Goal: Transaction & Acquisition: Purchase product/service

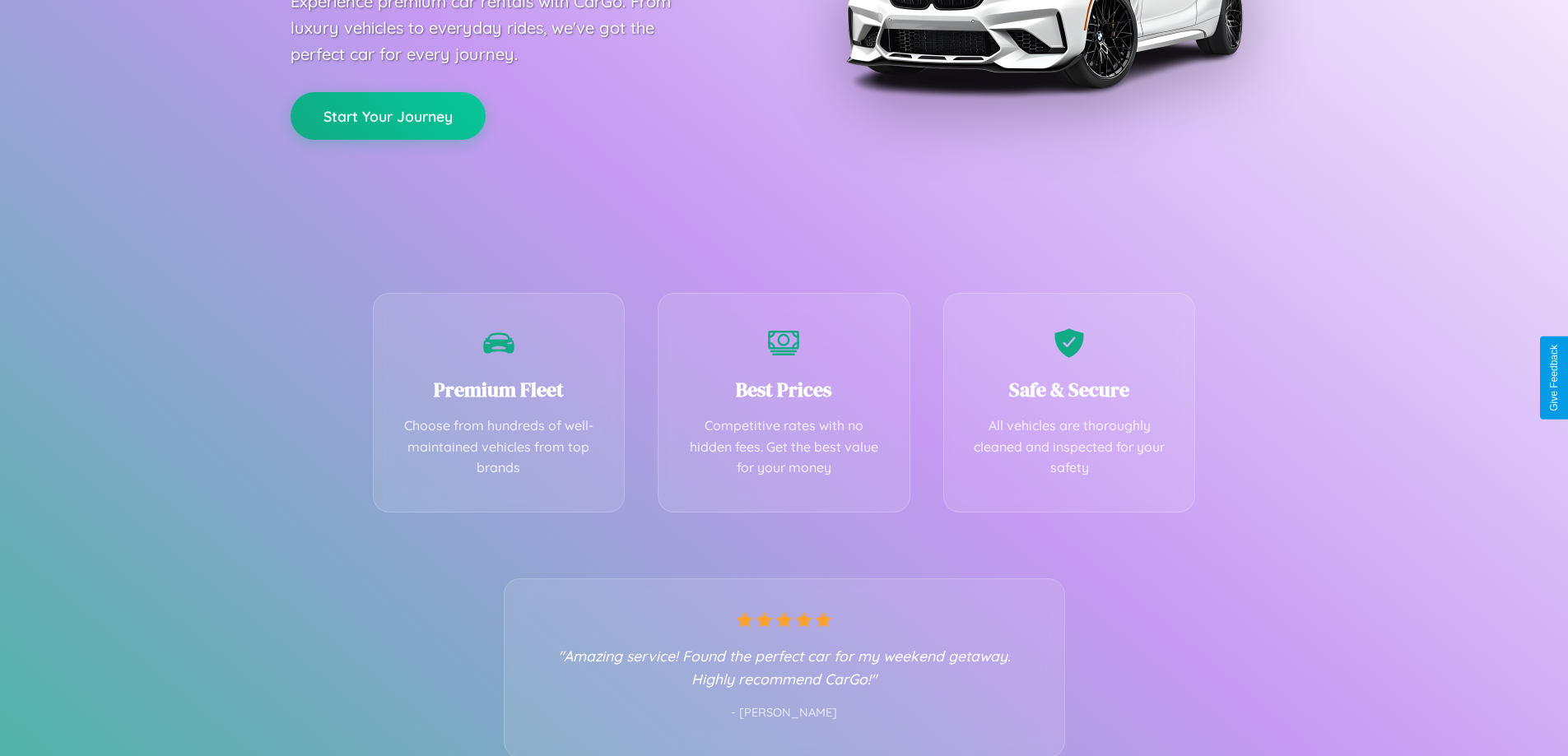
scroll to position [325, 0]
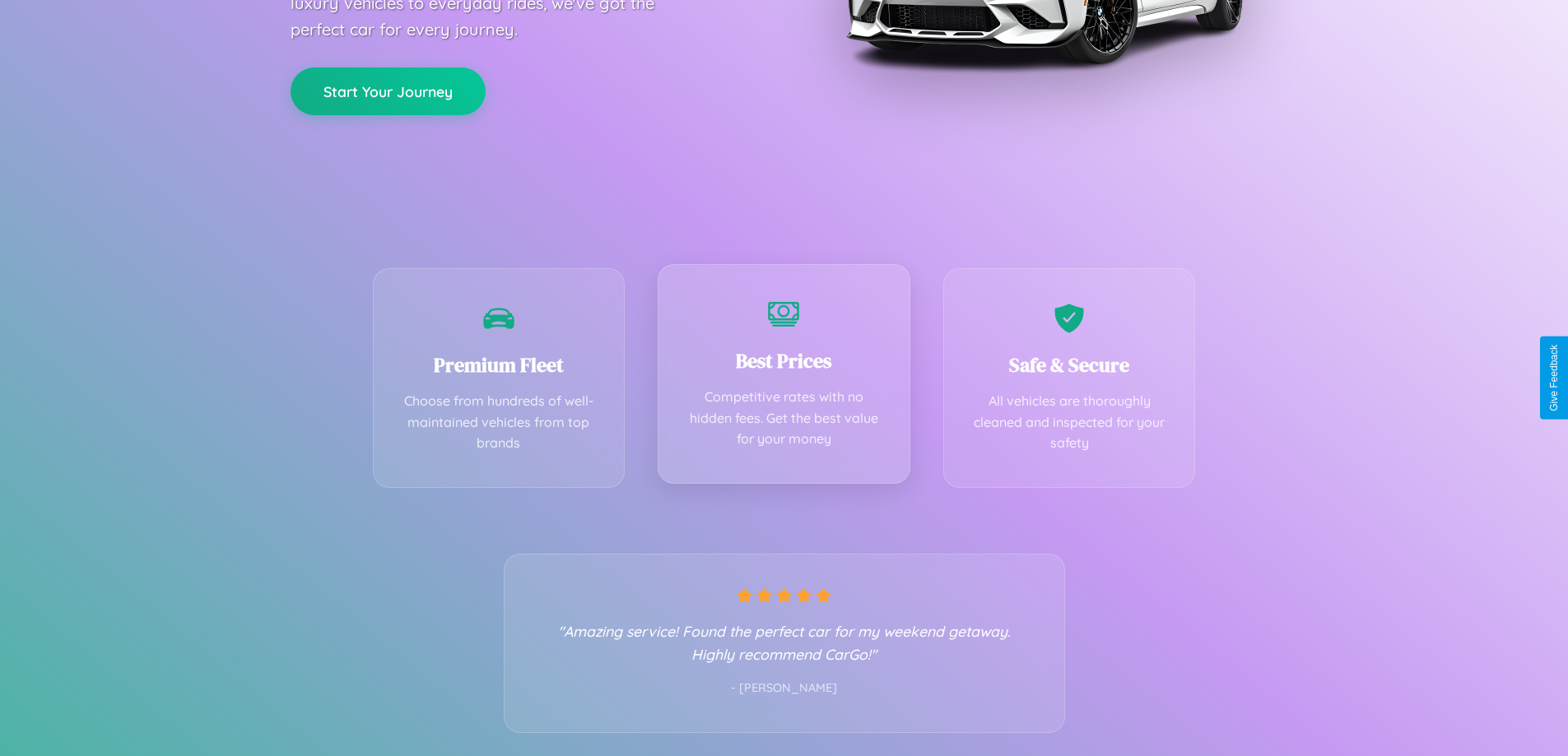
click at [784, 378] on div "Best Prices Competitive rates with no hidden fees. Get the best value for your …" at bounding box center [784, 375] width 253 height 220
click at [388, 91] on button "Start Your Journey" at bounding box center [388, 90] width 195 height 48
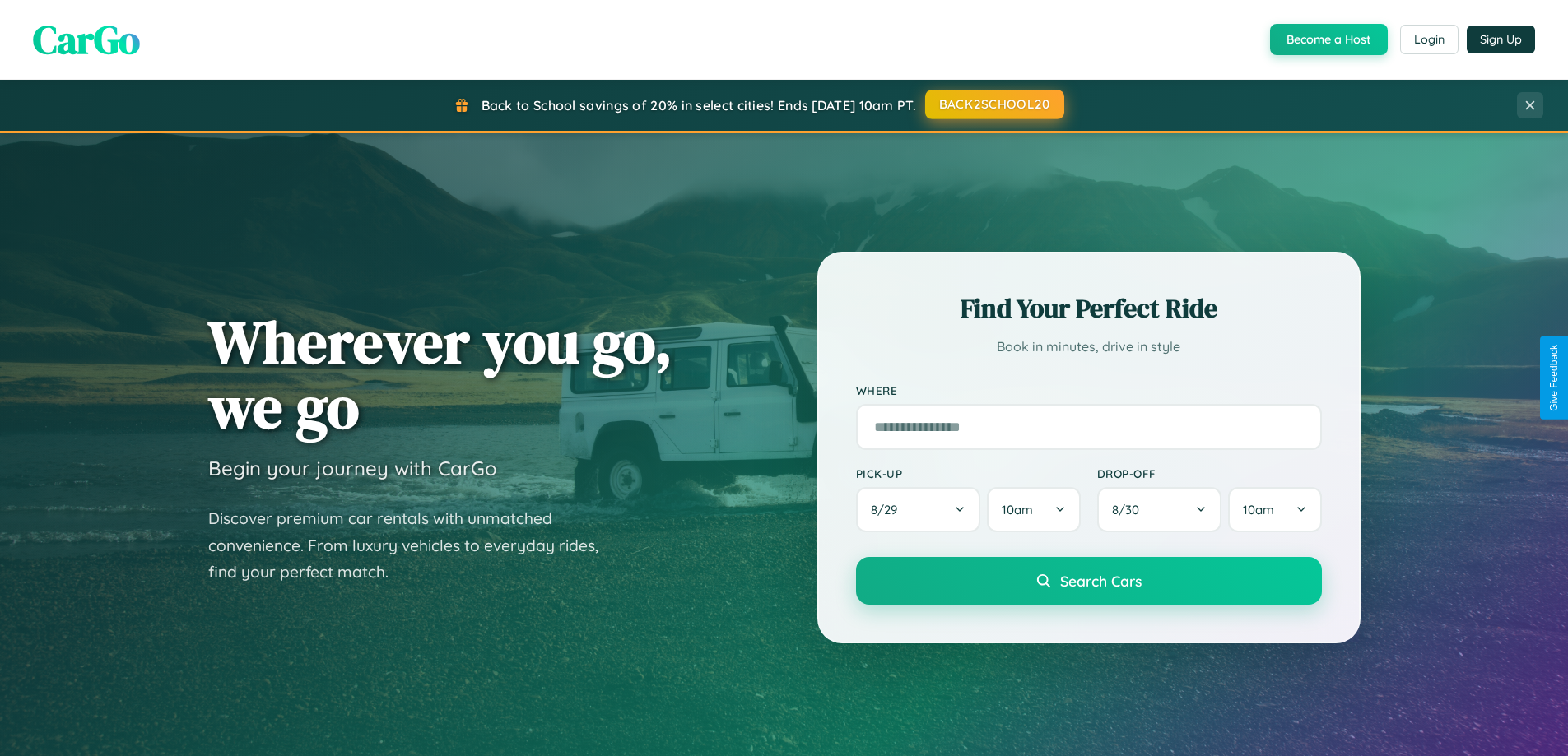
click at [994, 105] on button "BACK2SCHOOL20" at bounding box center [994, 105] width 139 height 30
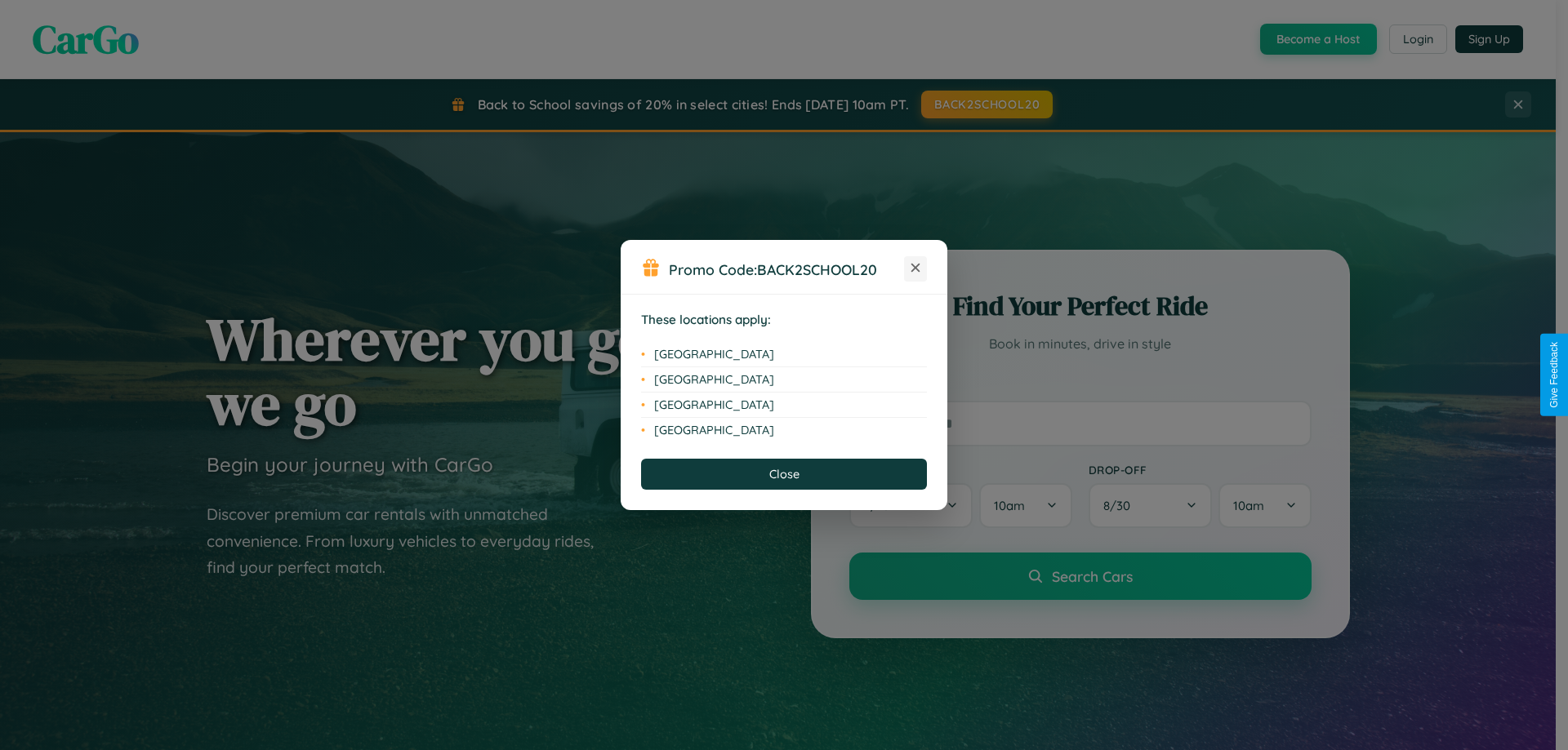
click at [916, 268] on icon at bounding box center [916, 268] width 9 height 9
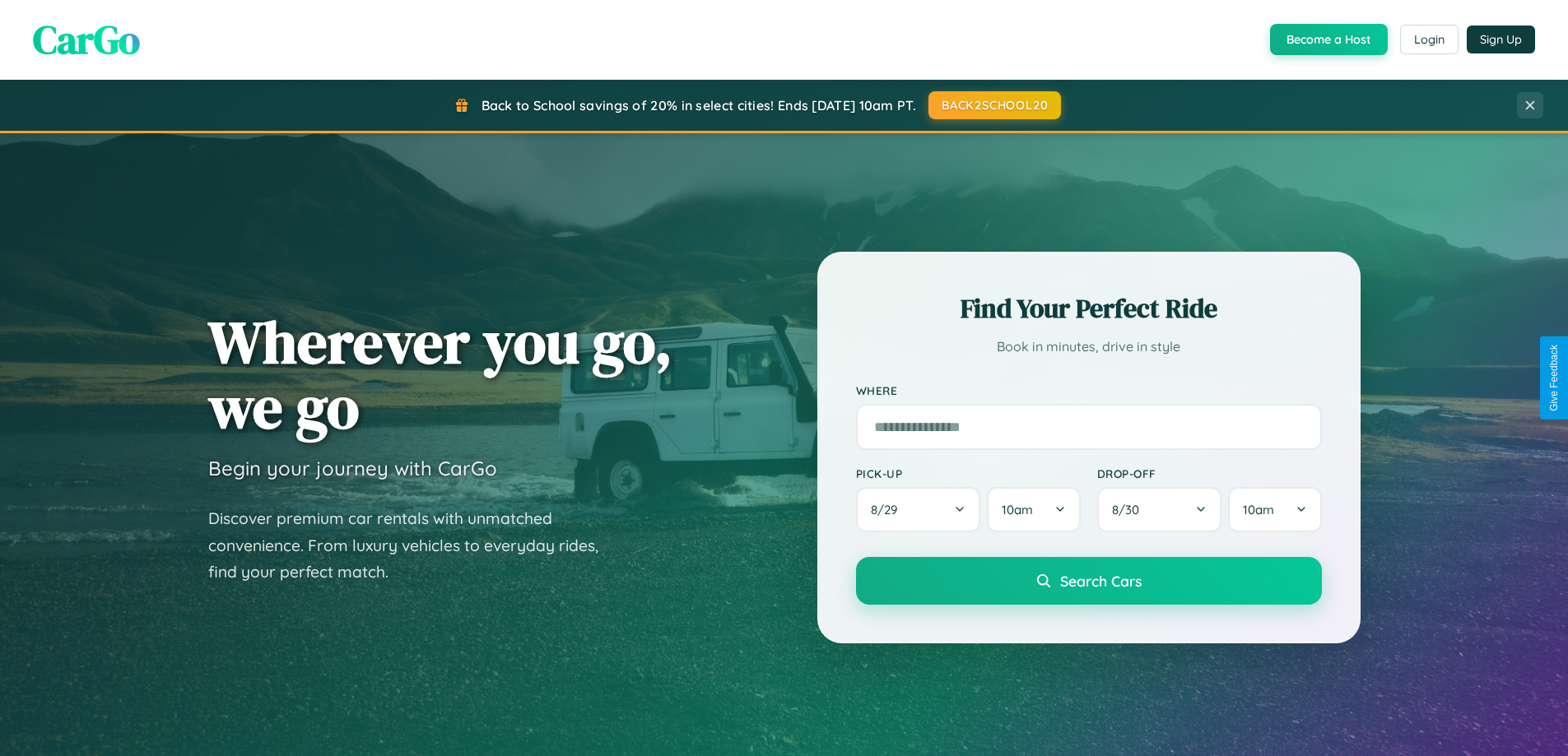
scroll to position [49, 0]
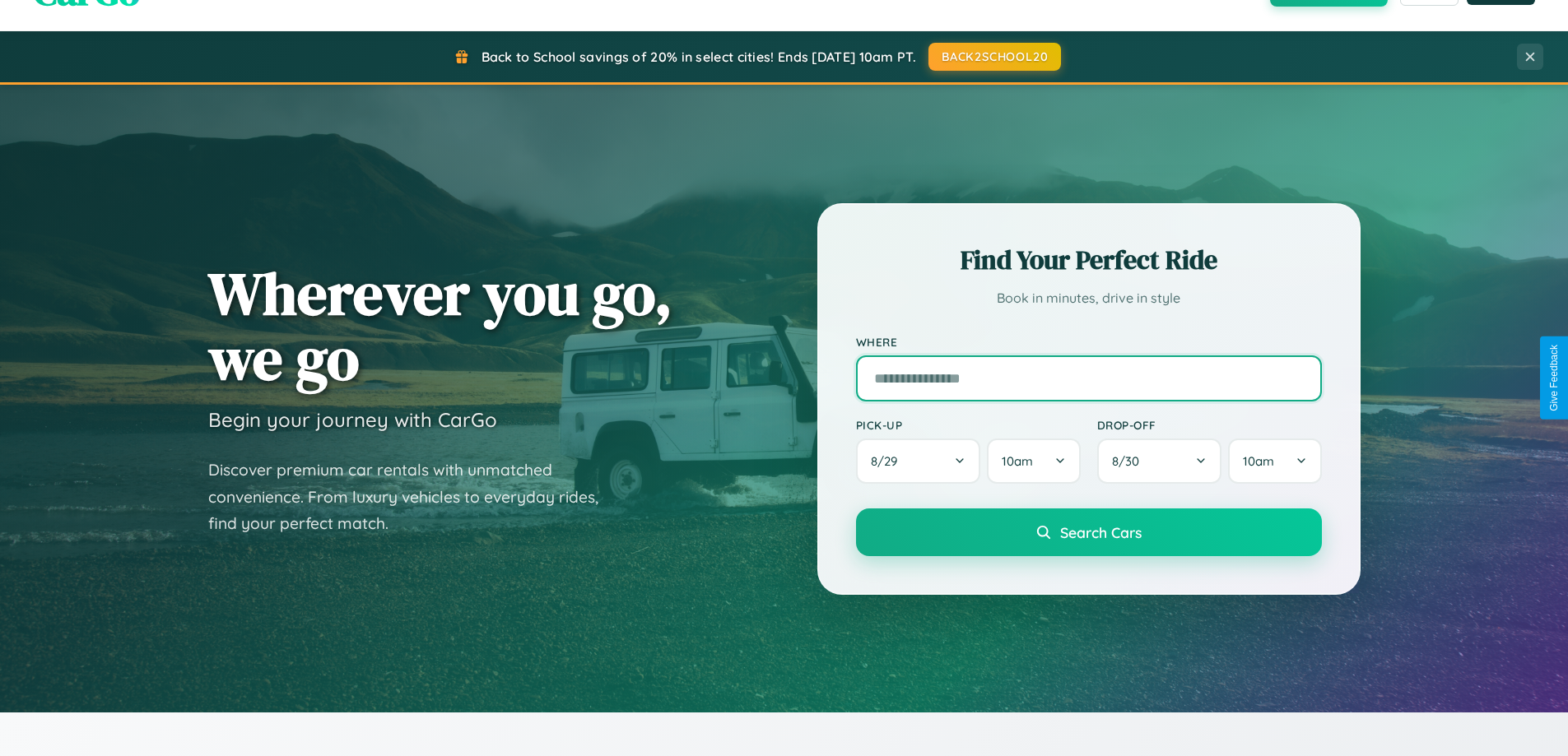
click at [1089, 378] on input "text" at bounding box center [1089, 378] width 465 height 46
type input "**********"
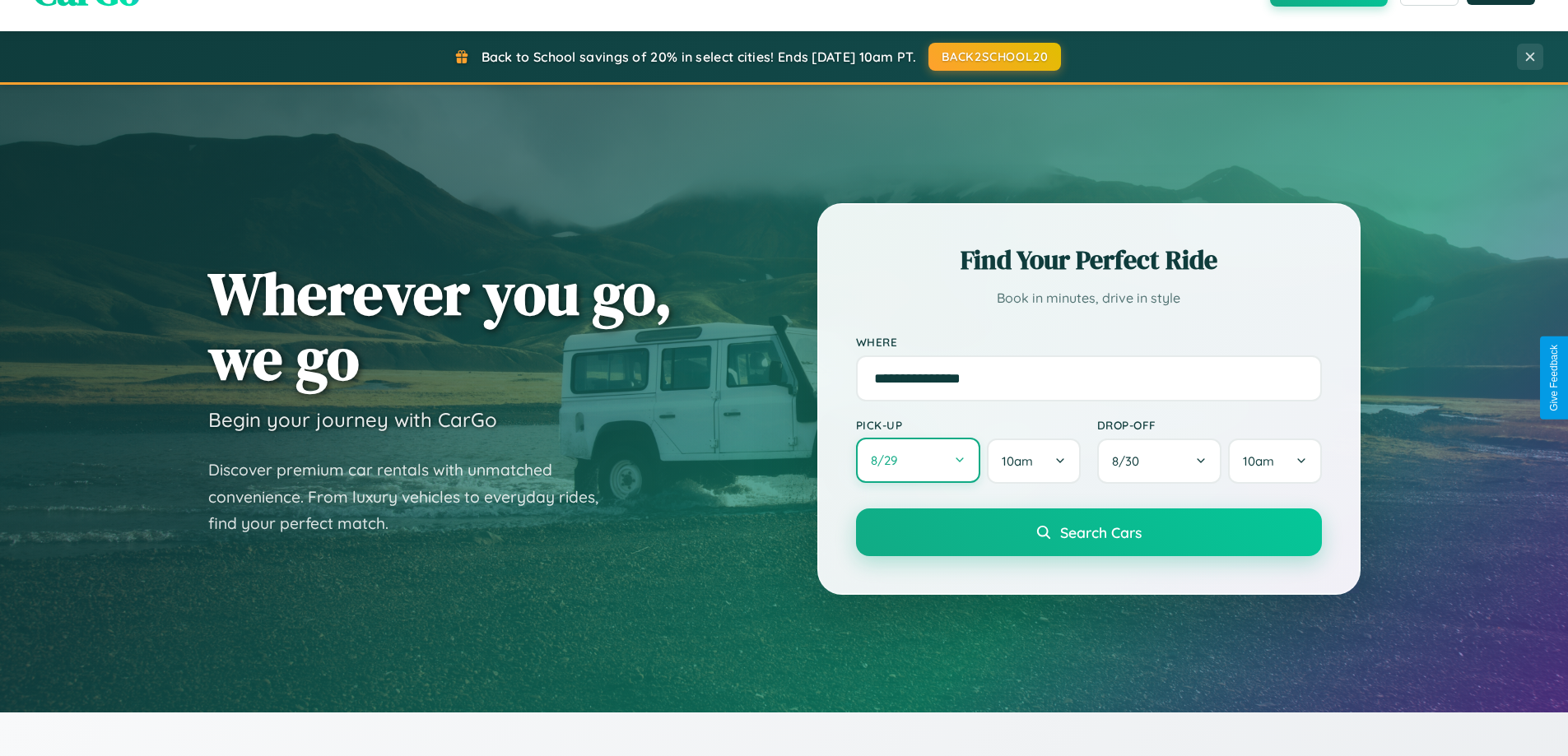
click at [918, 461] on button "8 / 29" at bounding box center [918, 459] width 125 height 45
select select "*"
select select "****"
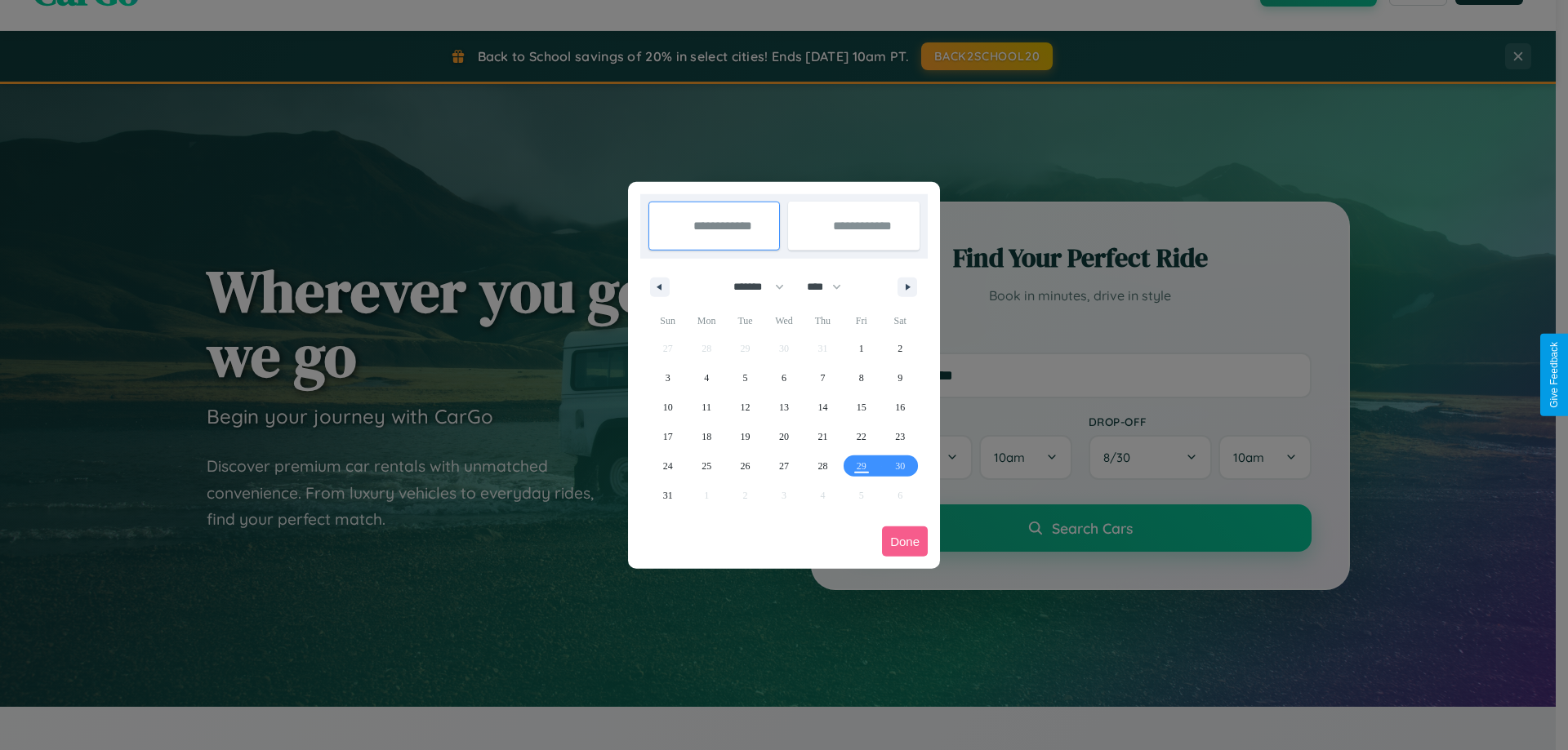
drag, startPoint x: 751, startPoint y: 286, endPoint x: 784, endPoint y: 328, distance: 53.4
click at [751, 286] on select "******* ******** ***** ***** *** **** **** ****** ********* ******* ******** **…" at bounding box center [756, 286] width 69 height 27
select select "**"
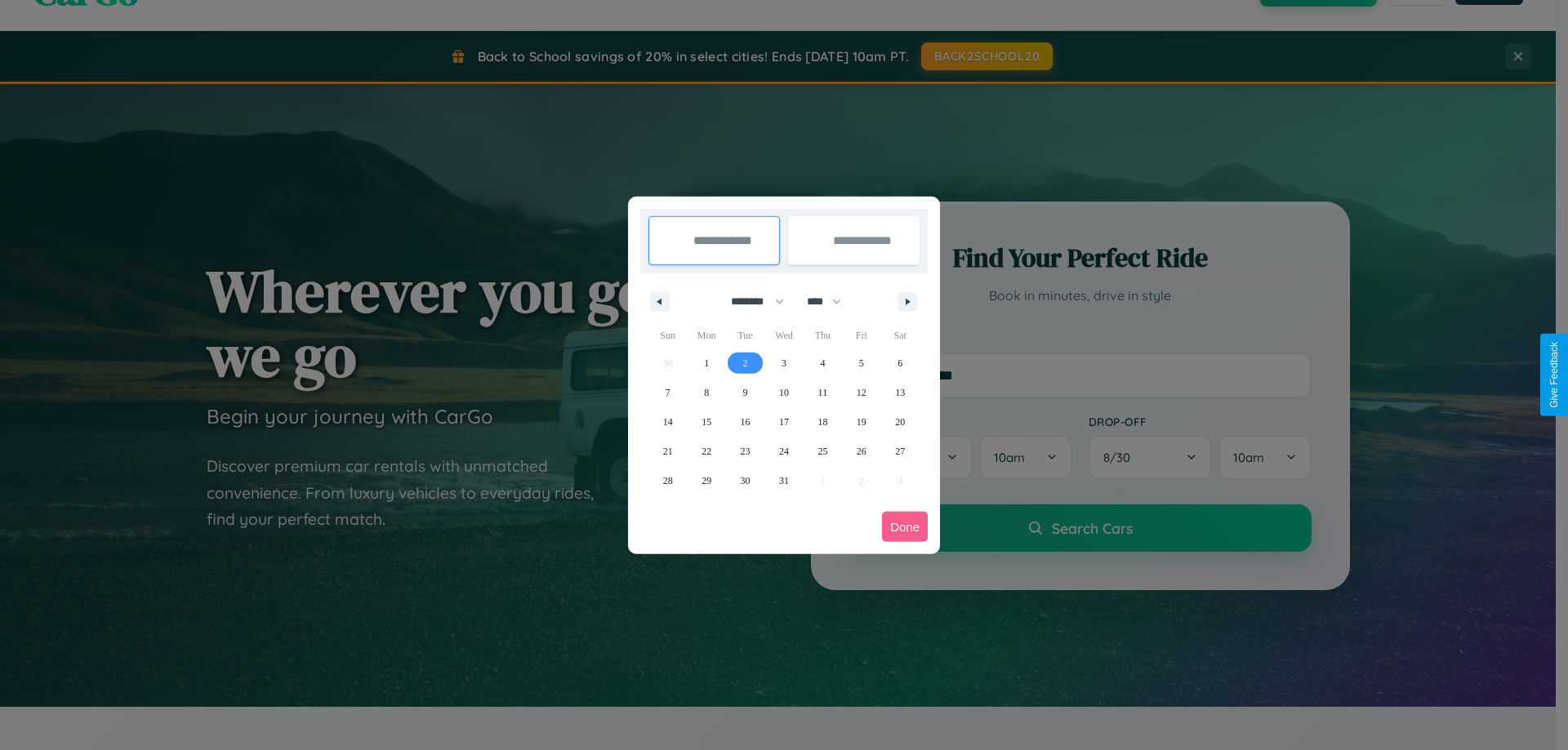
click at [745, 363] on span "2" at bounding box center [745, 364] width 5 height 30
type input "**********"
click at [861, 363] on span "5" at bounding box center [861, 364] width 5 height 30
type input "**********"
click at [905, 527] on button "Done" at bounding box center [905, 527] width 46 height 30
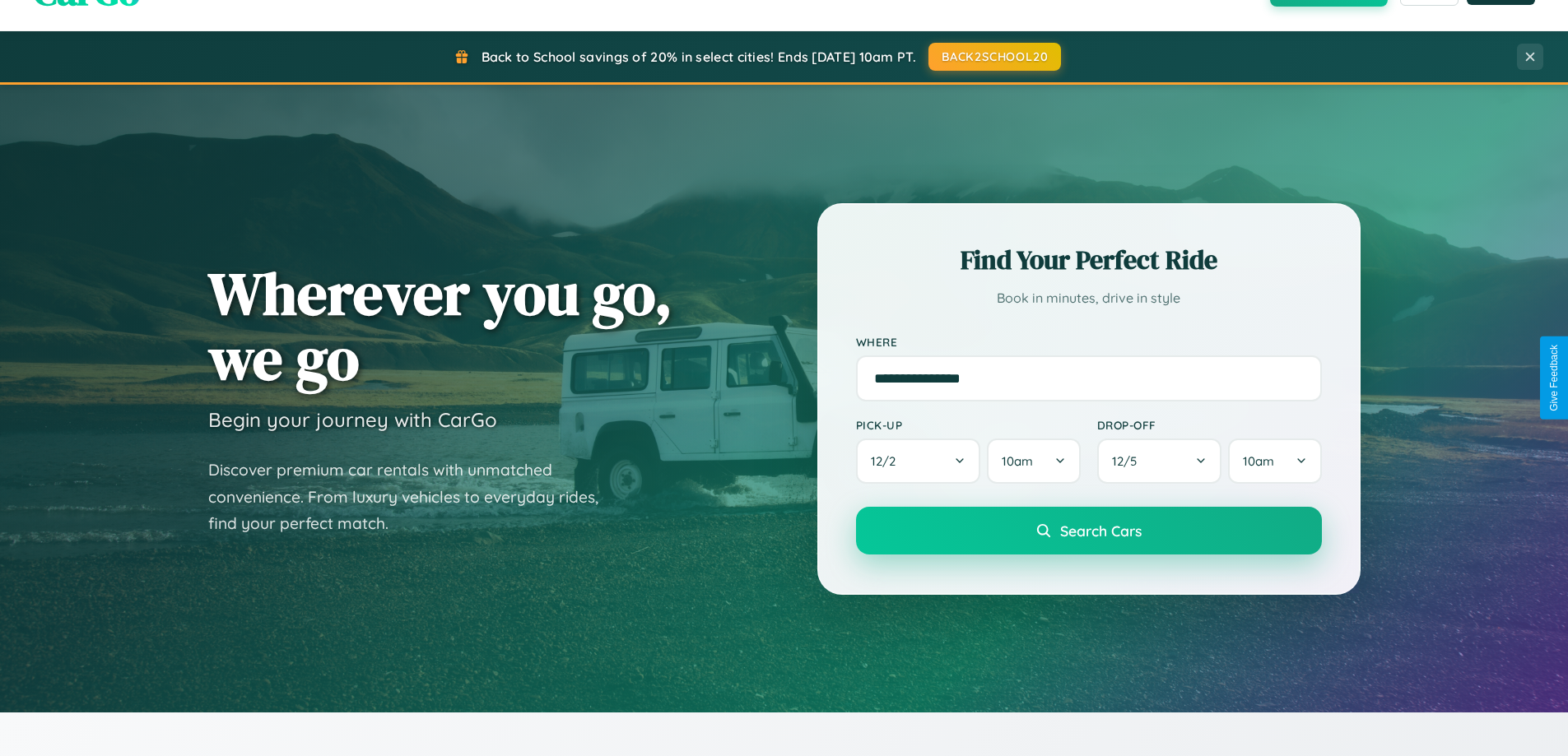
click at [1089, 531] on span "Search Cars" at bounding box center [1102, 531] width 82 height 18
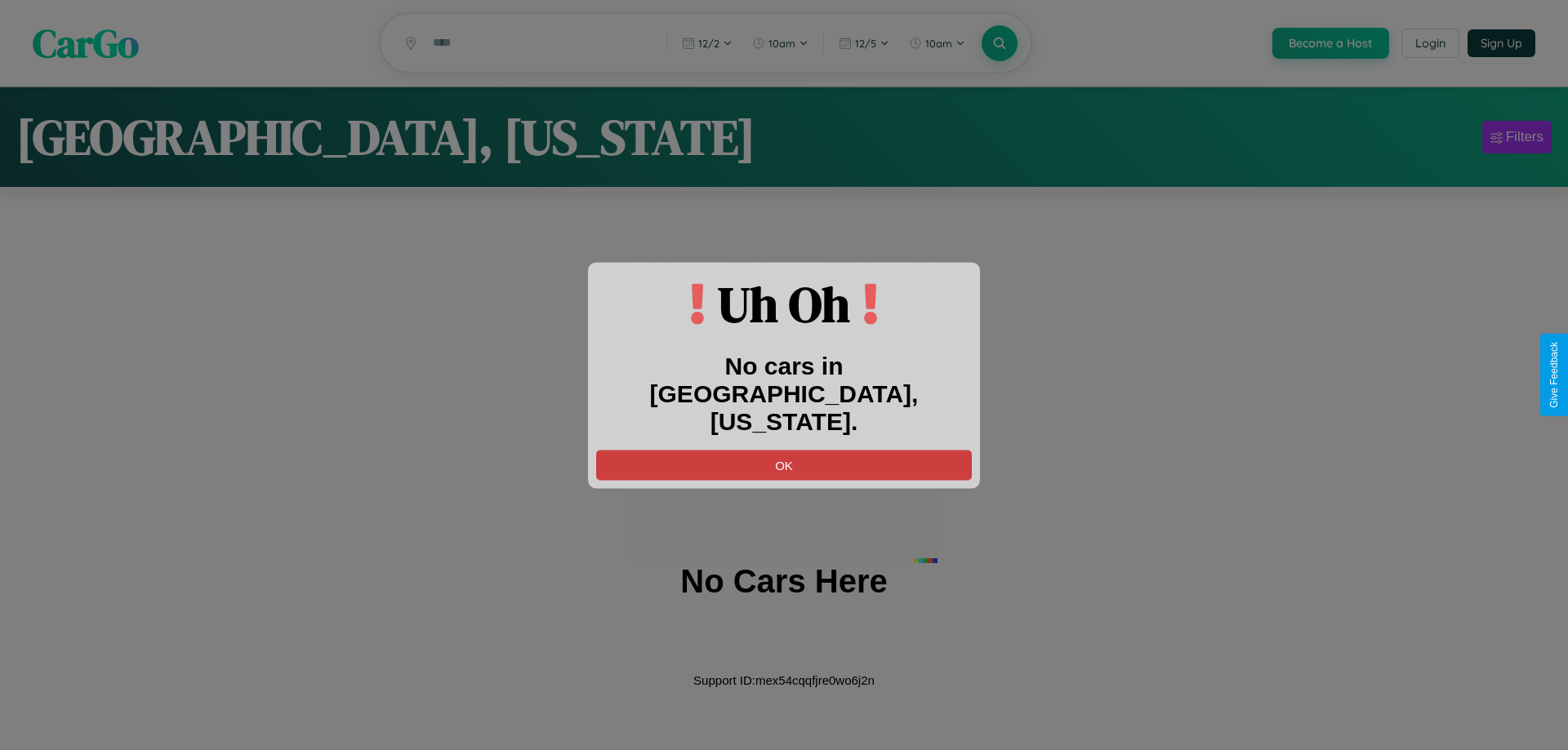
click at [784, 450] on button "OK" at bounding box center [784, 465] width 376 height 30
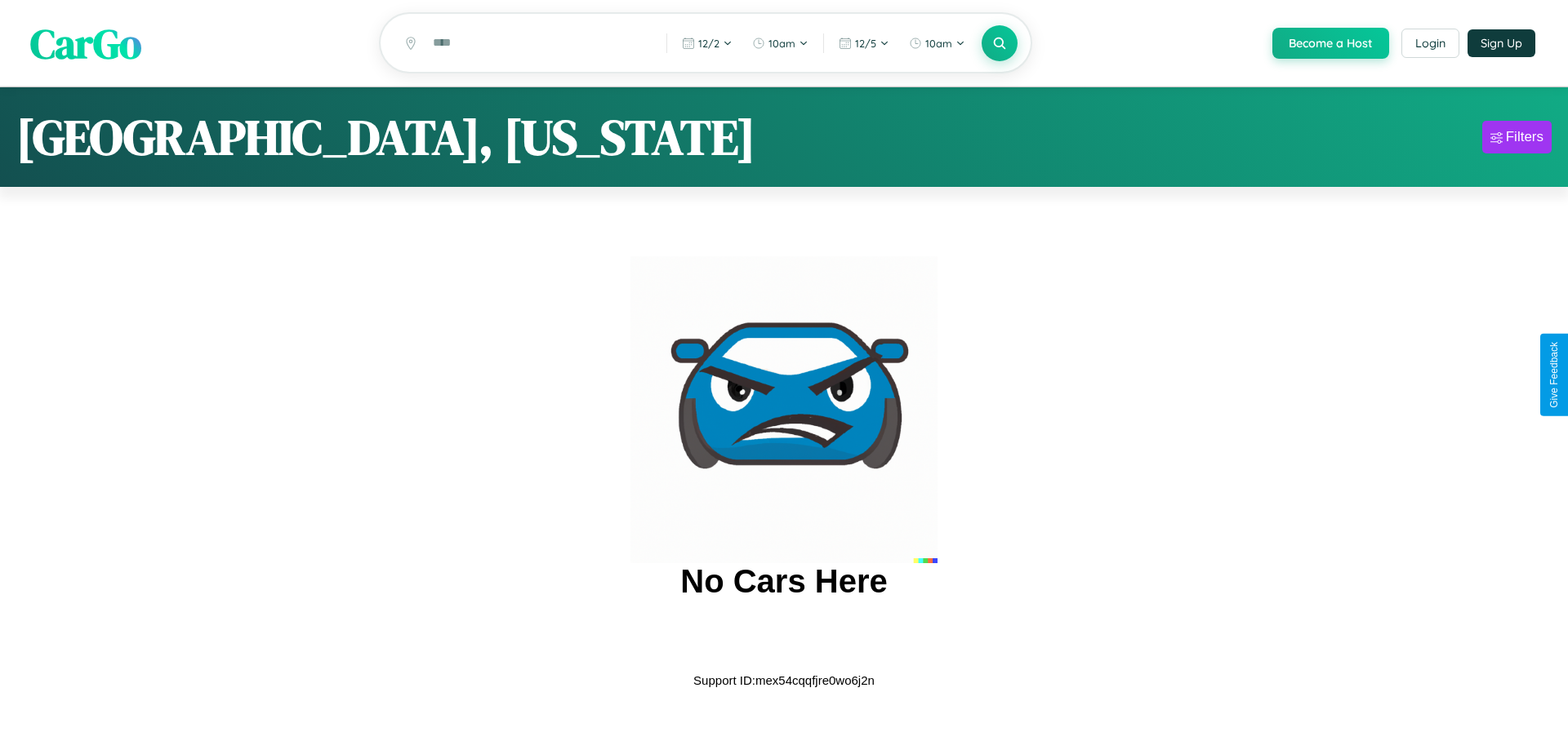
click at [86, 45] on span "CarGo" at bounding box center [85, 43] width 111 height 56
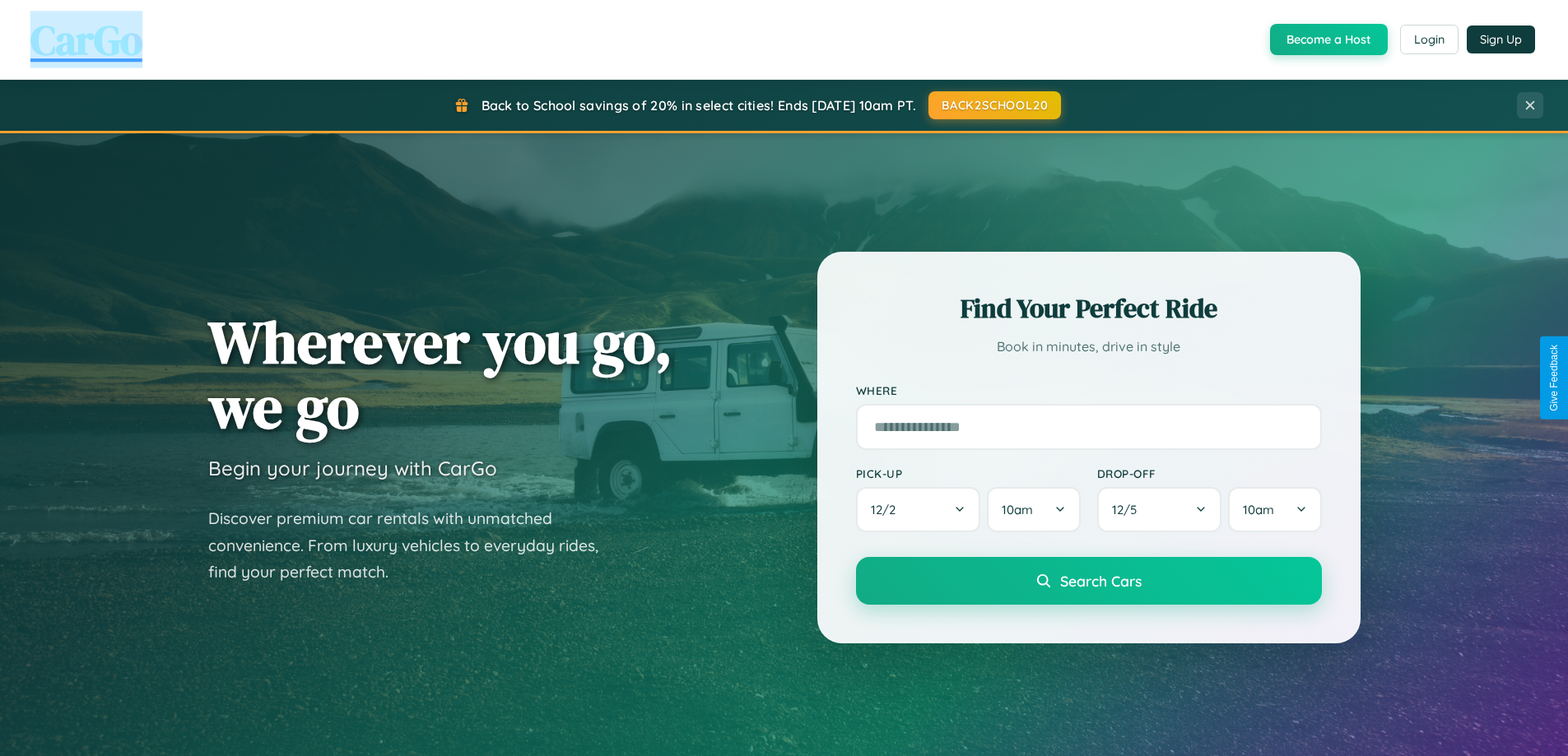
scroll to position [2645, 0]
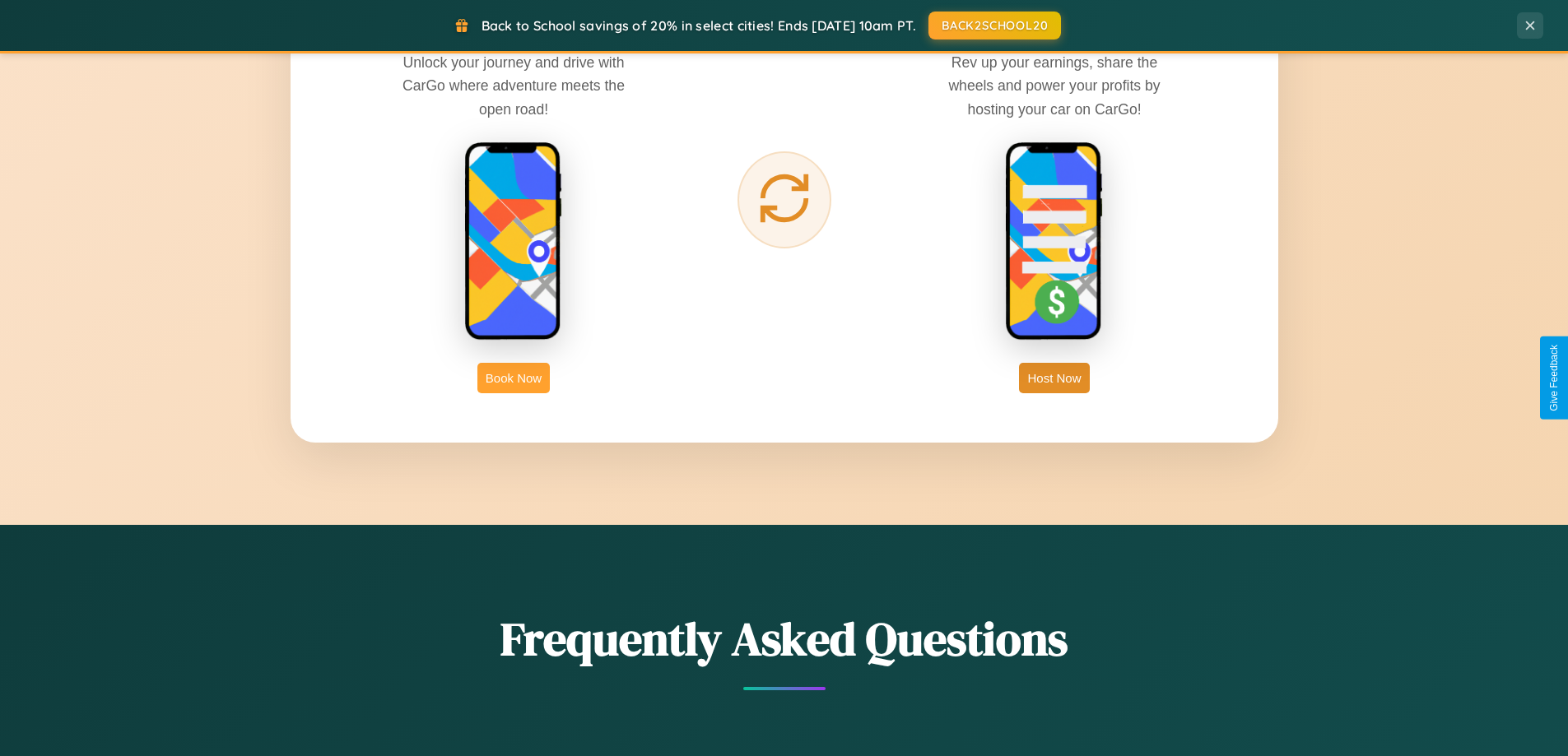
click at [513, 378] on button "Book Now" at bounding box center [513, 378] width 73 height 30
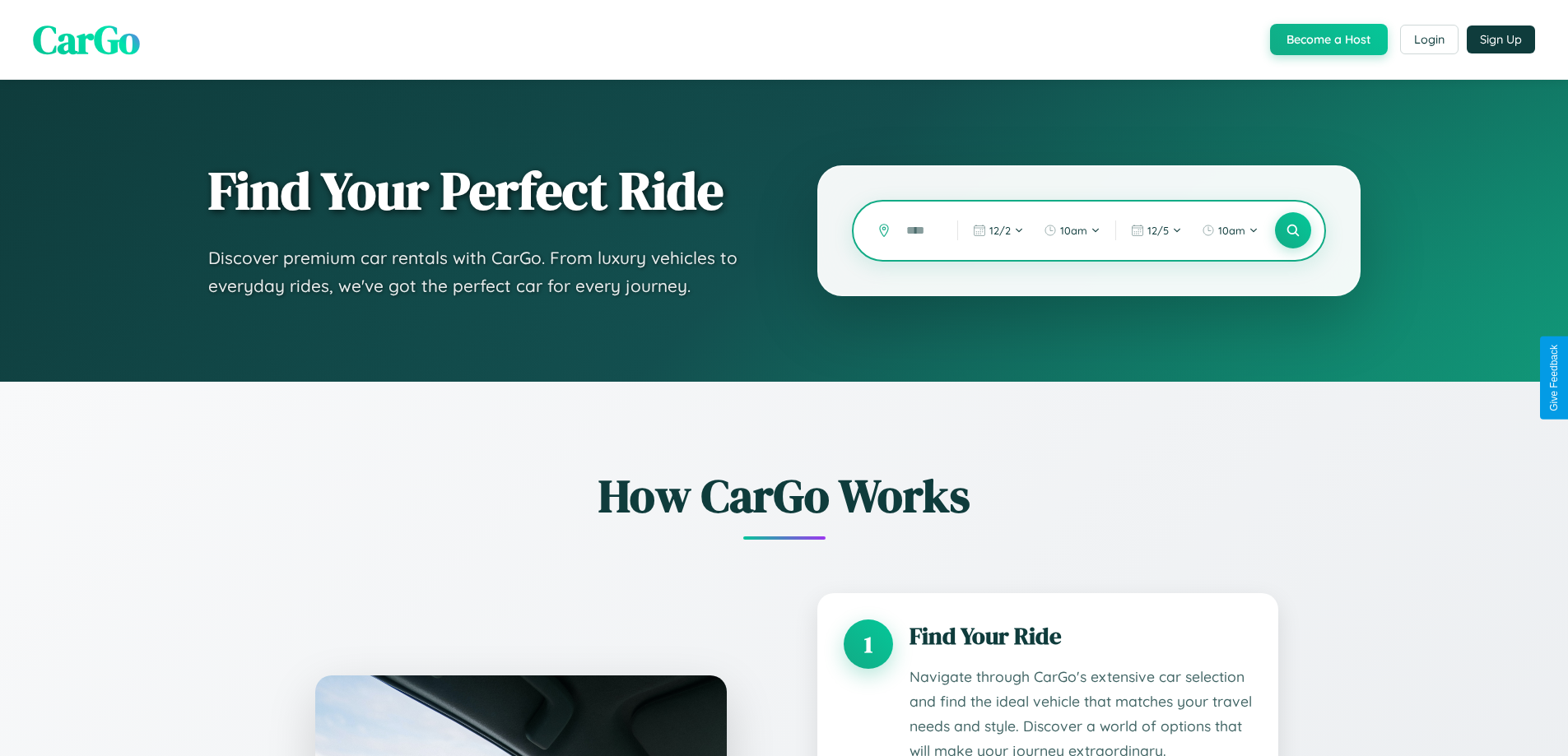
click at [920, 231] on input "text" at bounding box center [919, 231] width 43 height 29
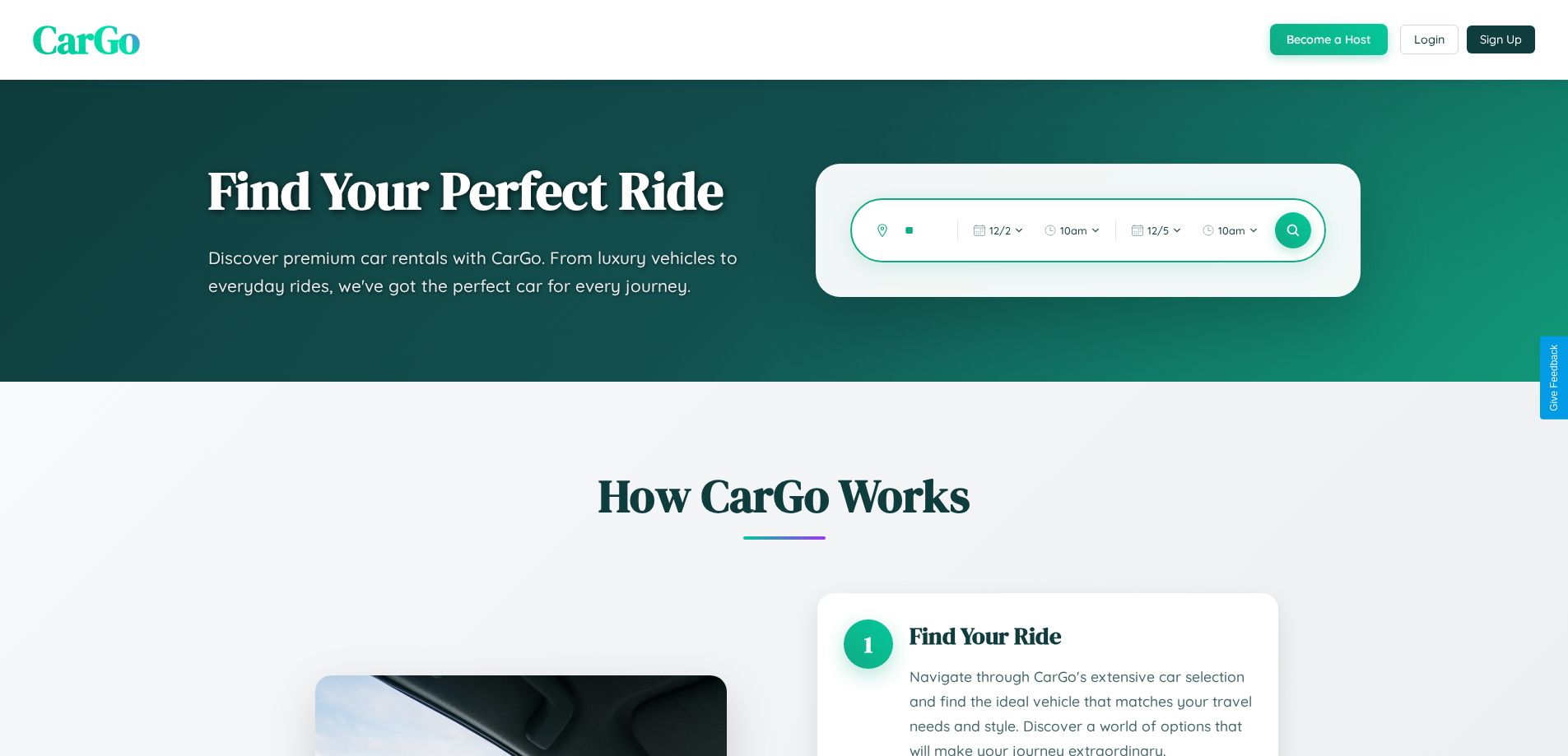
type input "*"
type input "******"
click at [1292, 231] on icon at bounding box center [1293, 231] width 16 height 16
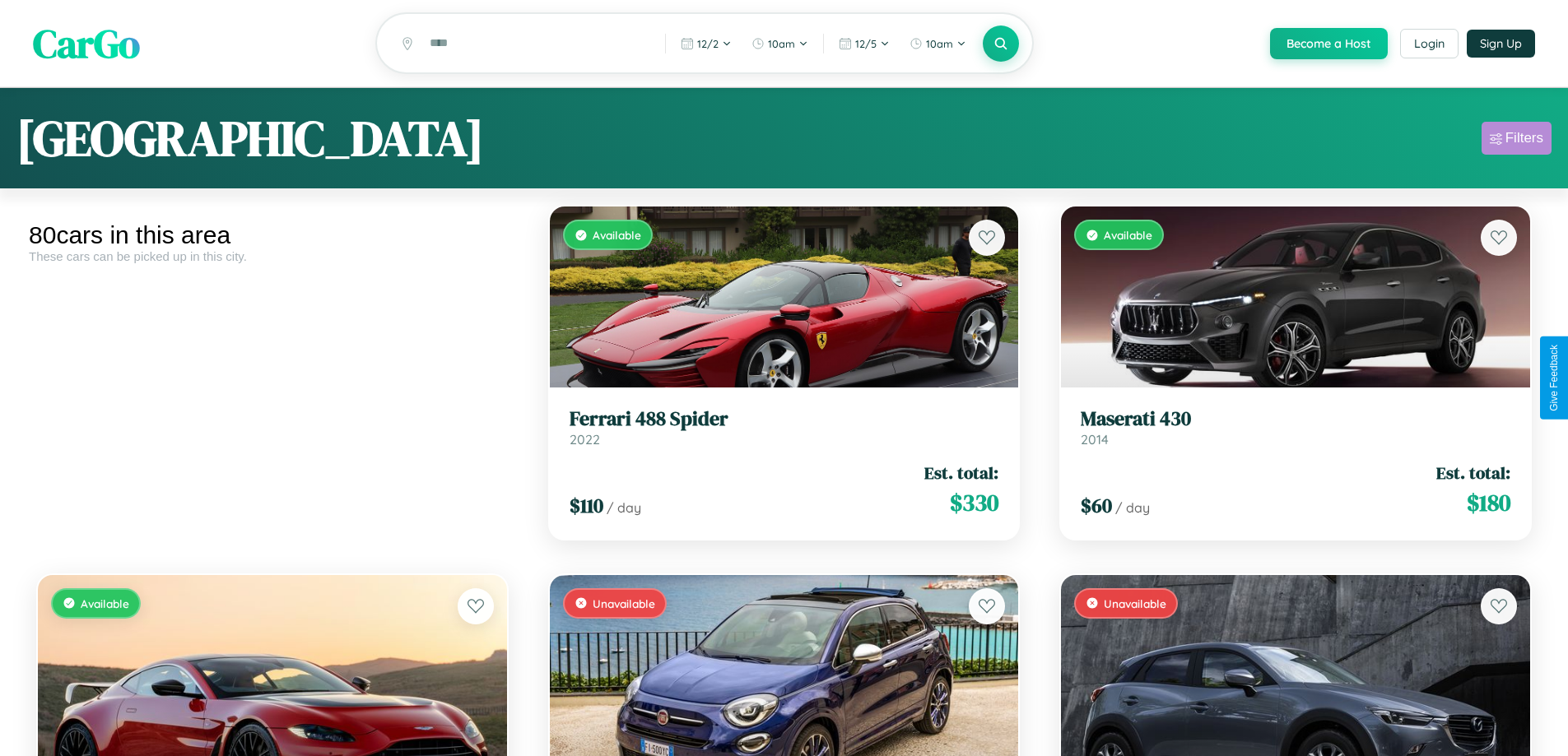
click at [1516, 141] on div "Filters" at bounding box center [1524, 138] width 38 height 16
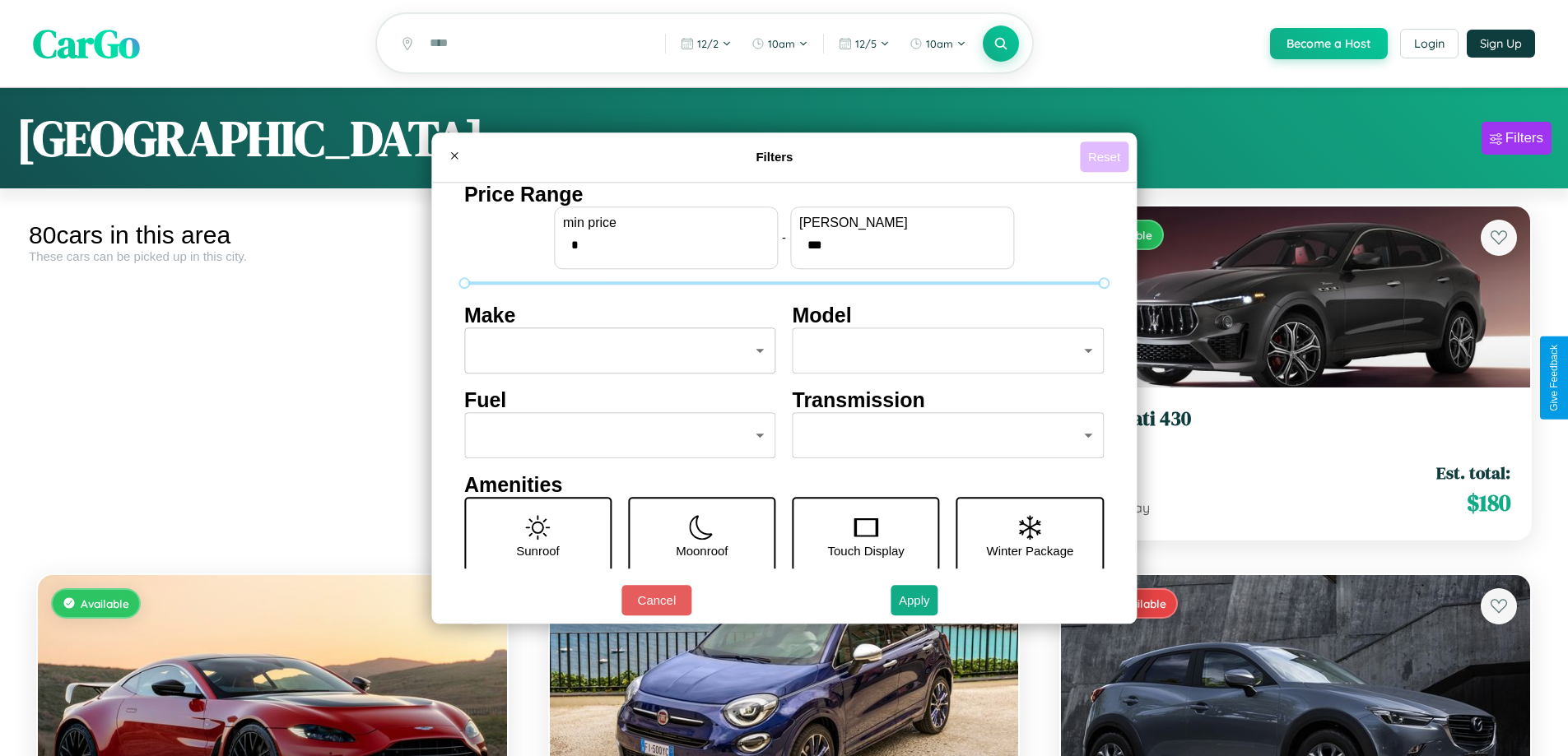
click at [1107, 157] on button "Reset" at bounding box center [1104, 157] width 49 height 30
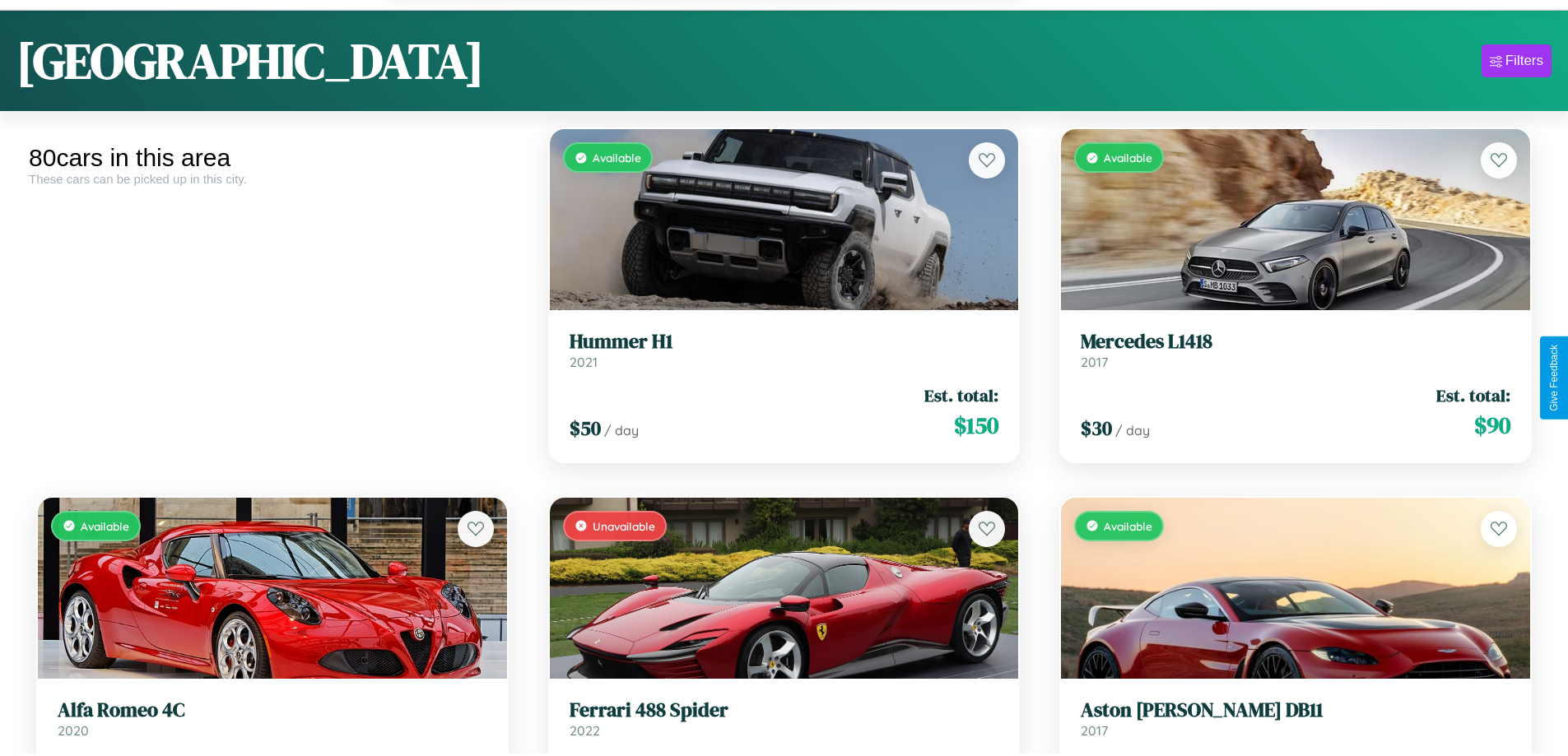
scroll to position [9140, 0]
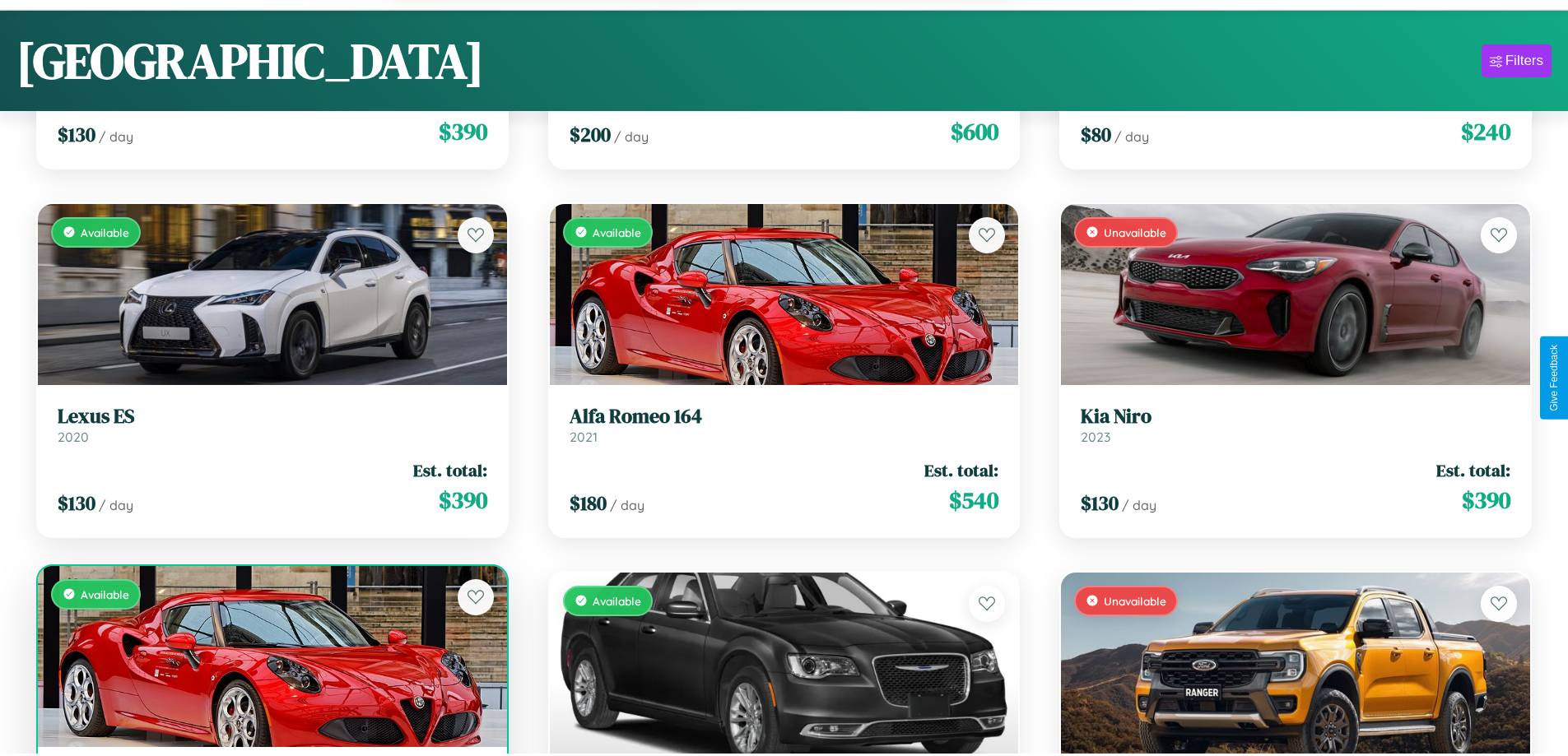
click at [270, 658] on div "Available" at bounding box center [273, 656] width 469 height 181
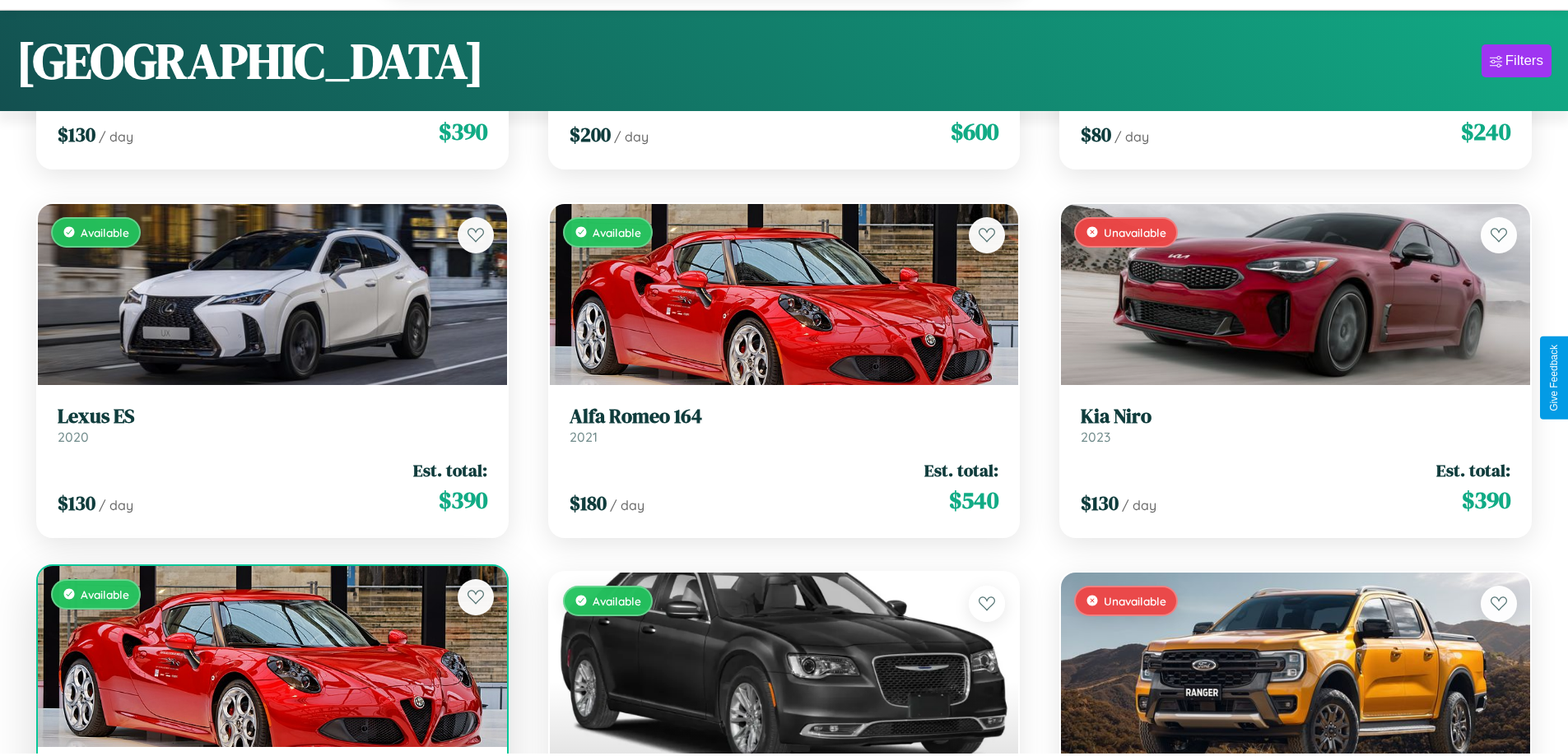
click at [270, 658] on div "Available" at bounding box center [273, 656] width 469 height 181
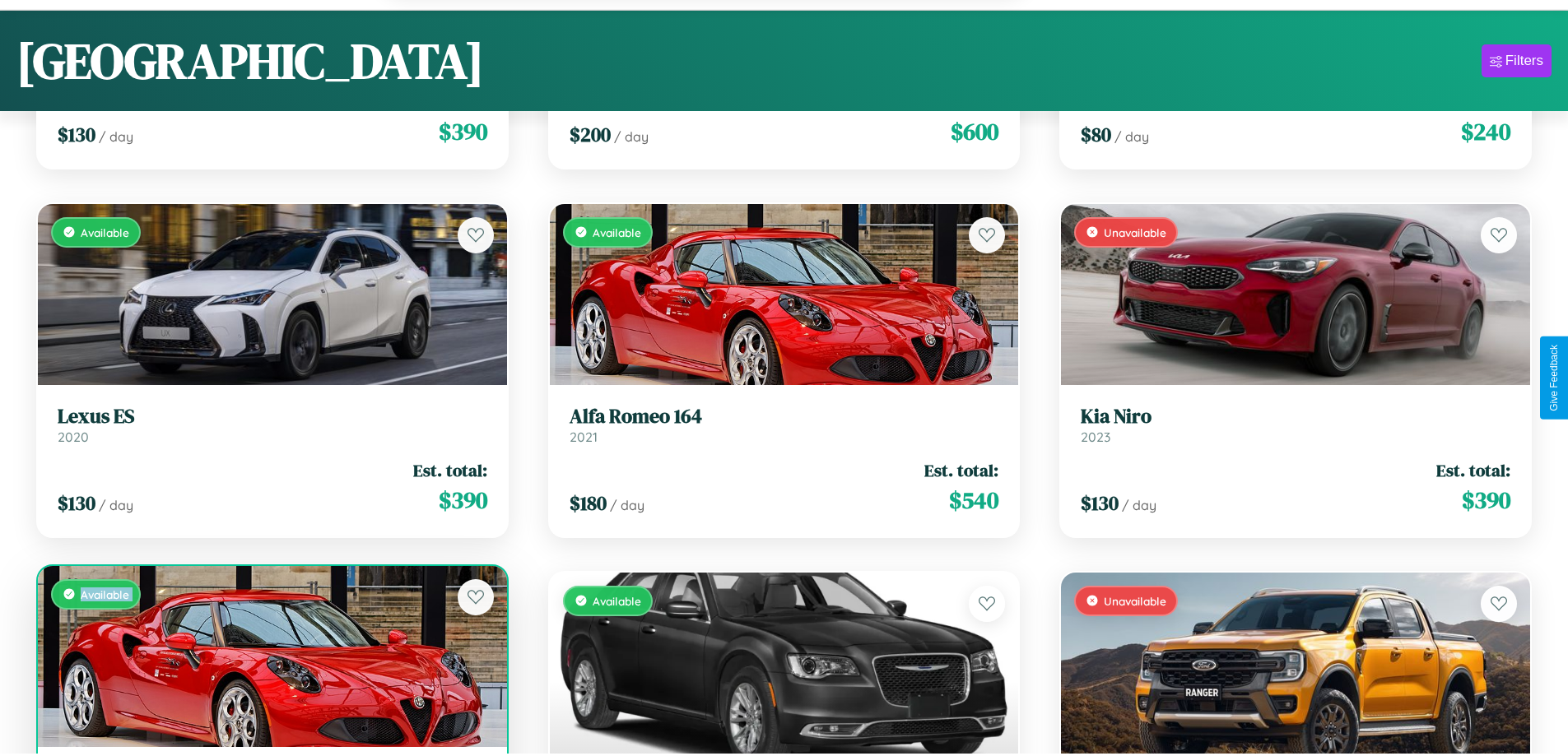
click at [270, 658] on div "Available" at bounding box center [273, 656] width 469 height 181
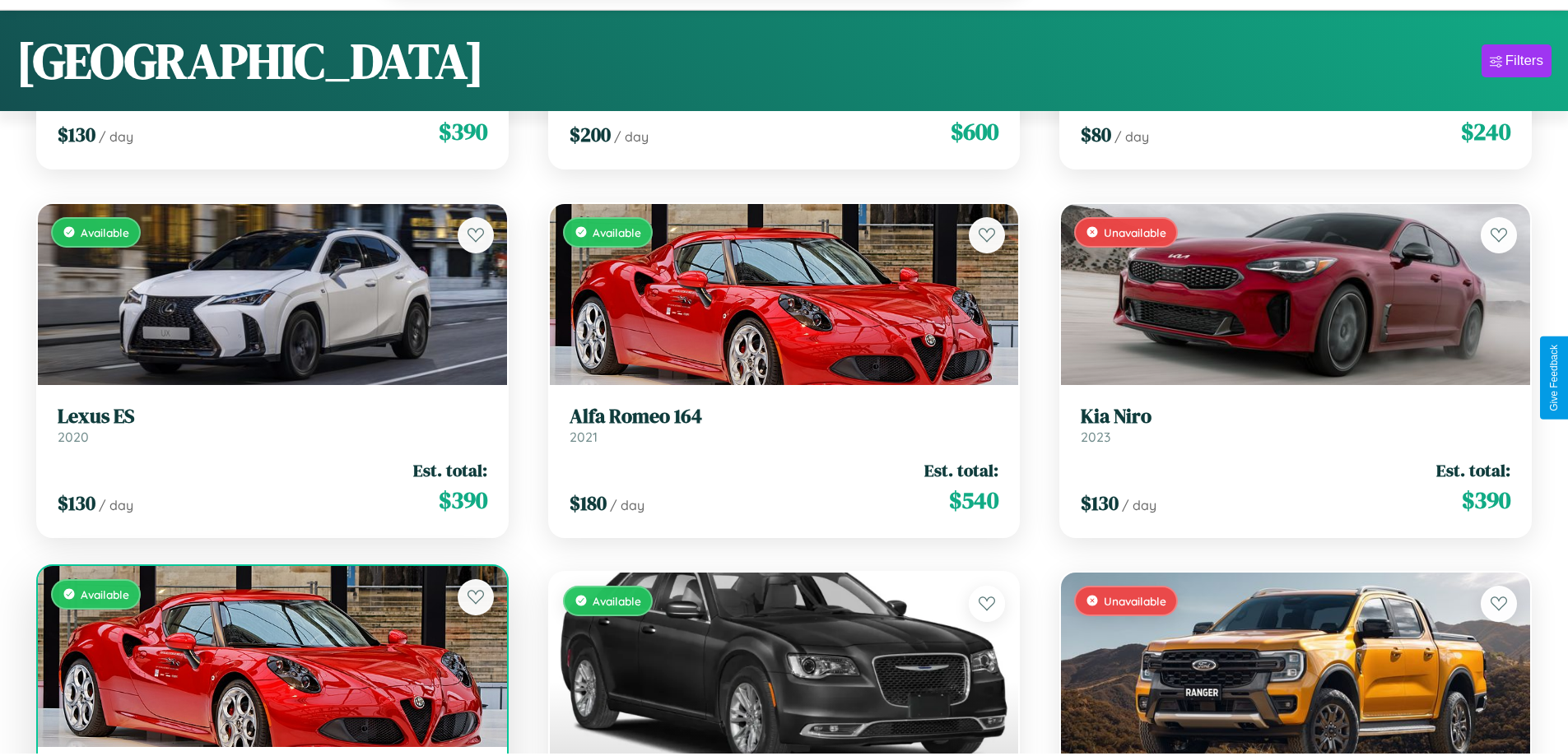
click at [270, 658] on div "Available" at bounding box center [273, 656] width 469 height 181
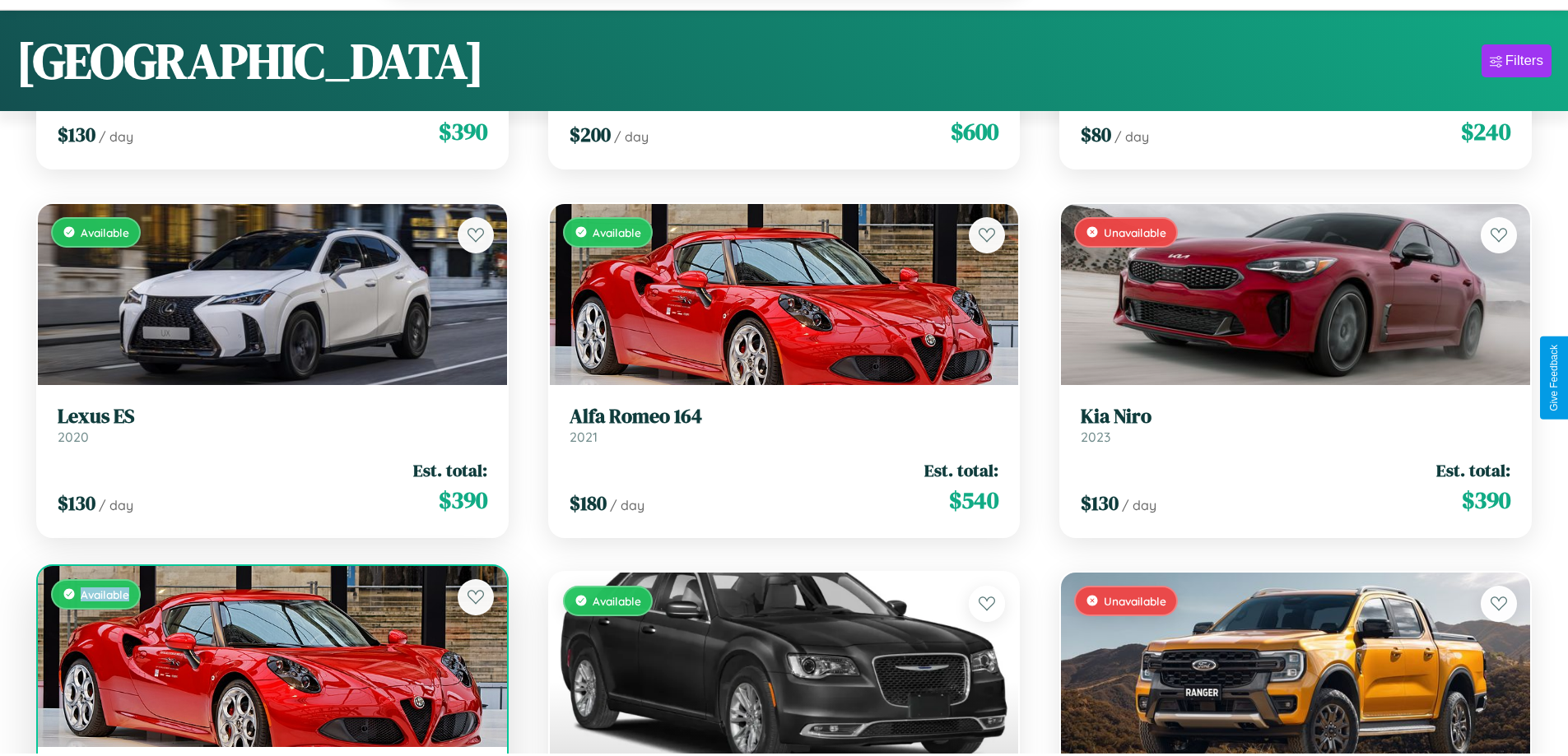
click at [270, 658] on div "Available" at bounding box center [273, 656] width 469 height 181
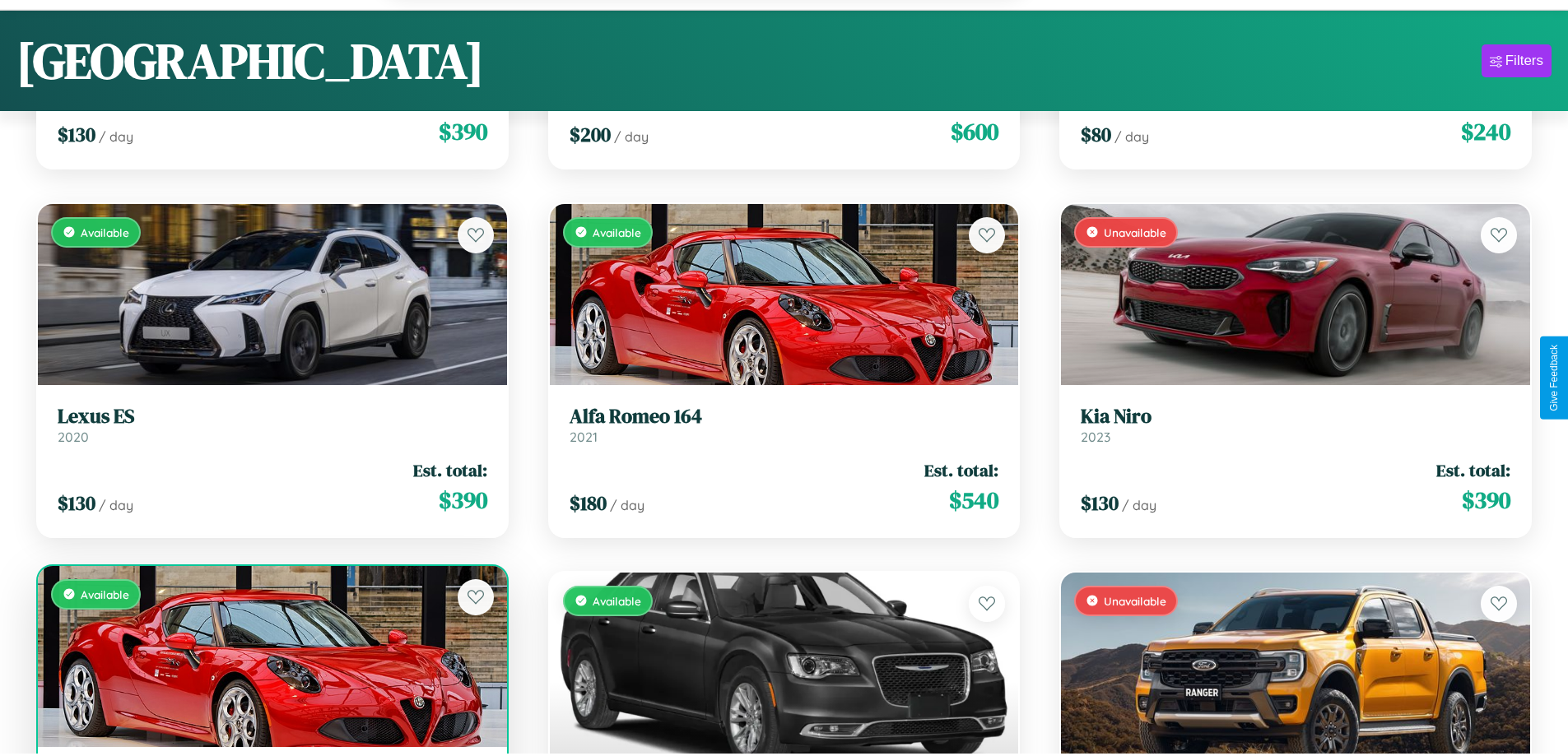
scroll to position [9193, 0]
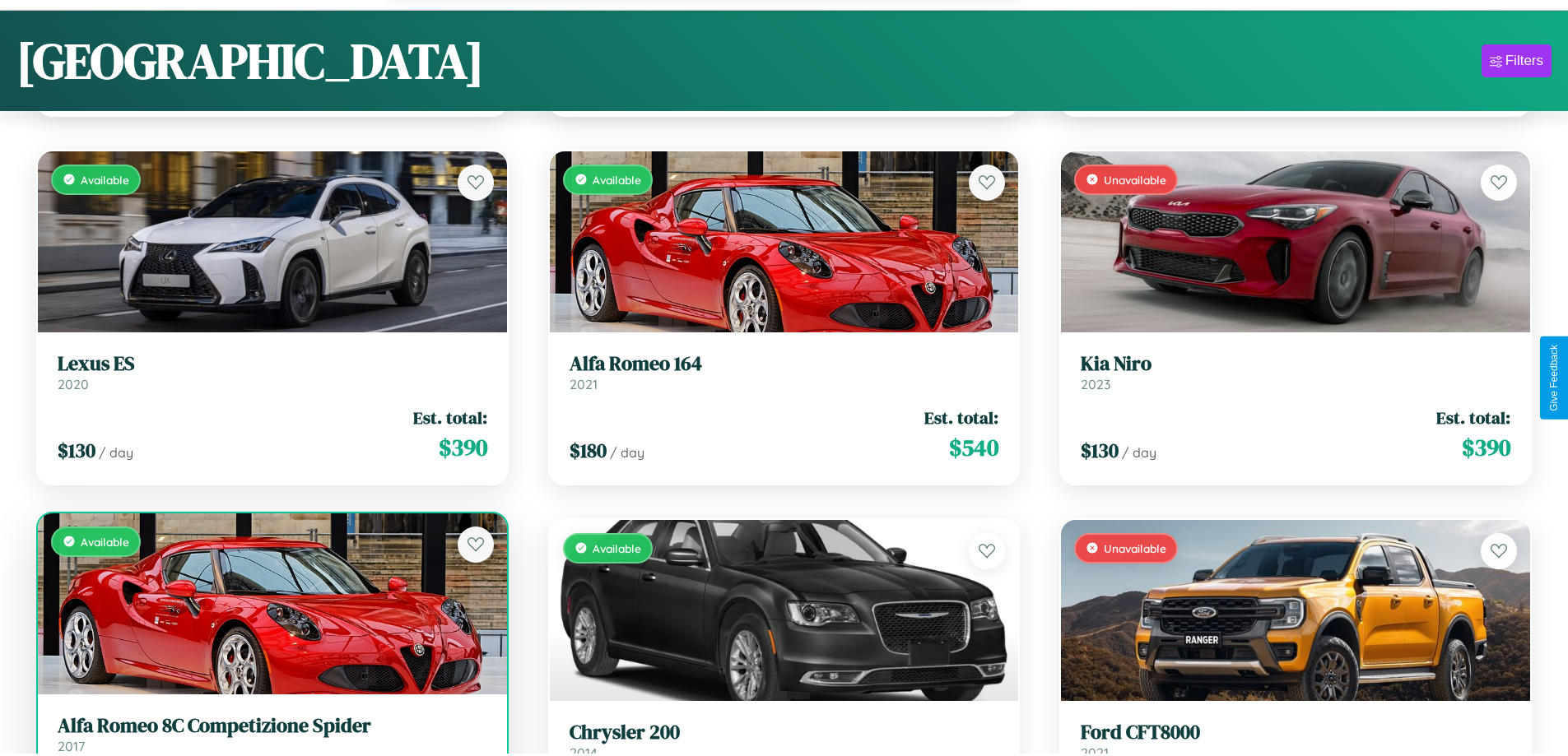
click at [270, 736] on h3 "Alfa Romeo 8C Competizione Spider" at bounding box center [273, 726] width 429 height 24
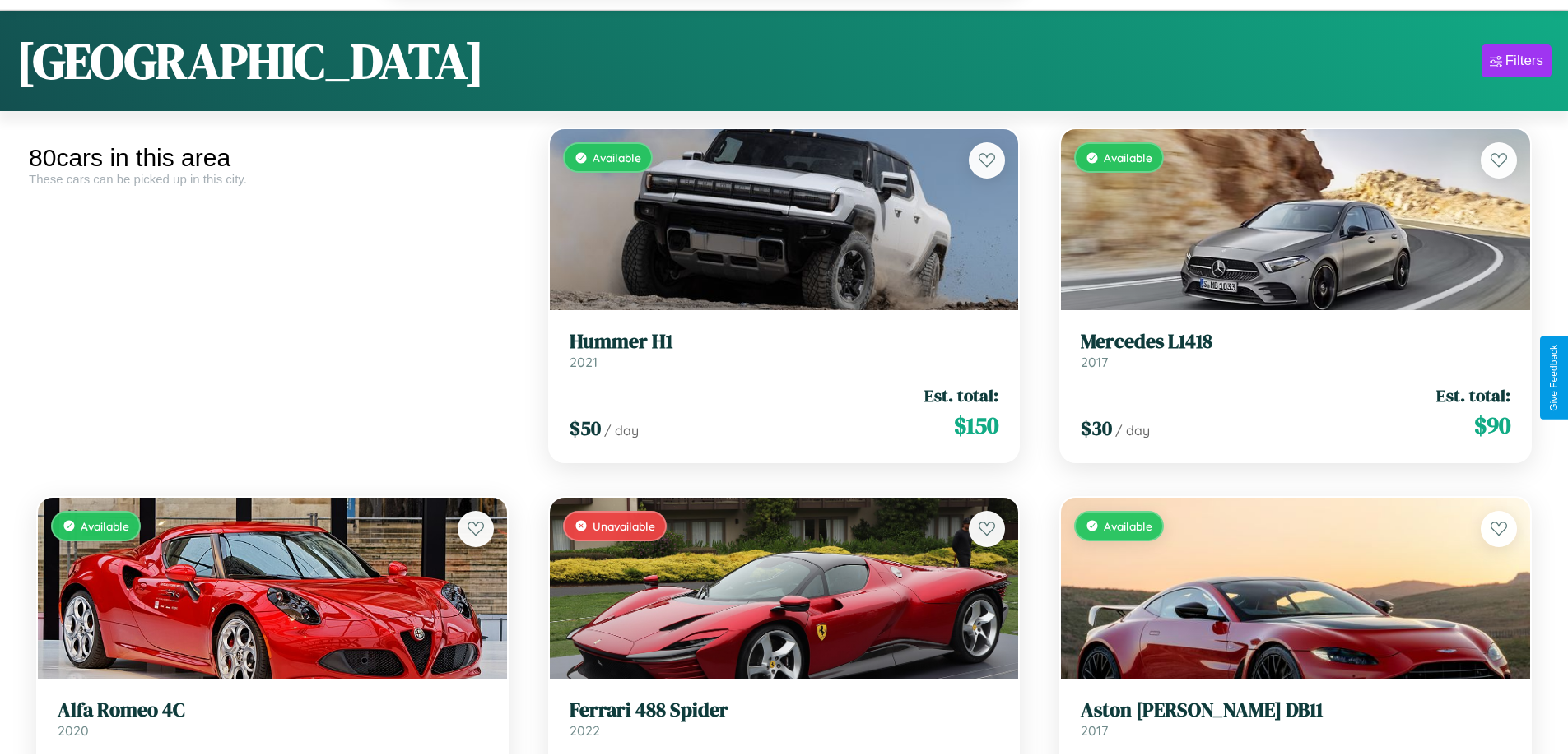
scroll to position [0, 0]
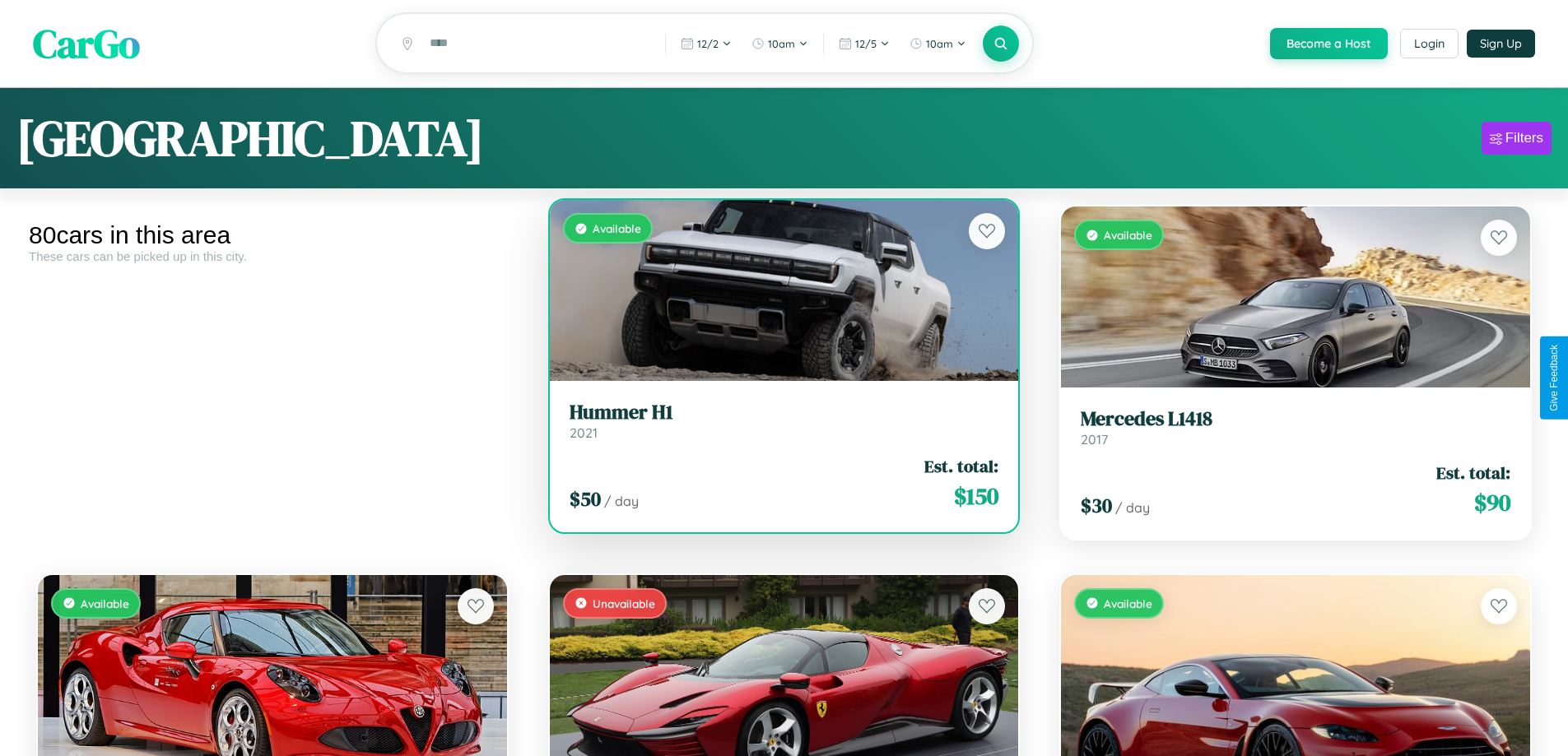
click at [777, 423] on h3 "Hummer H1" at bounding box center [784, 412] width 429 height 24
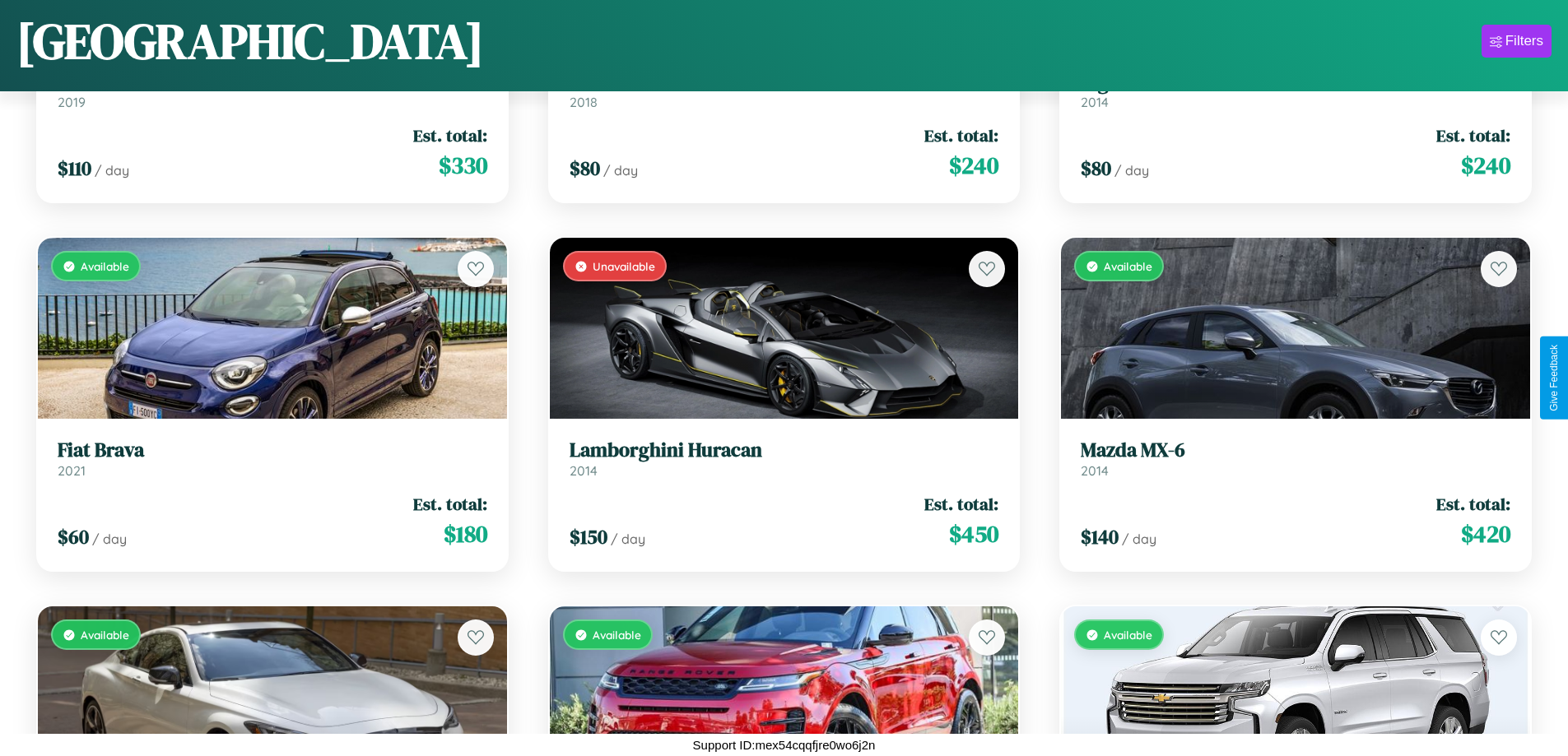
scroll to position [5760, 0]
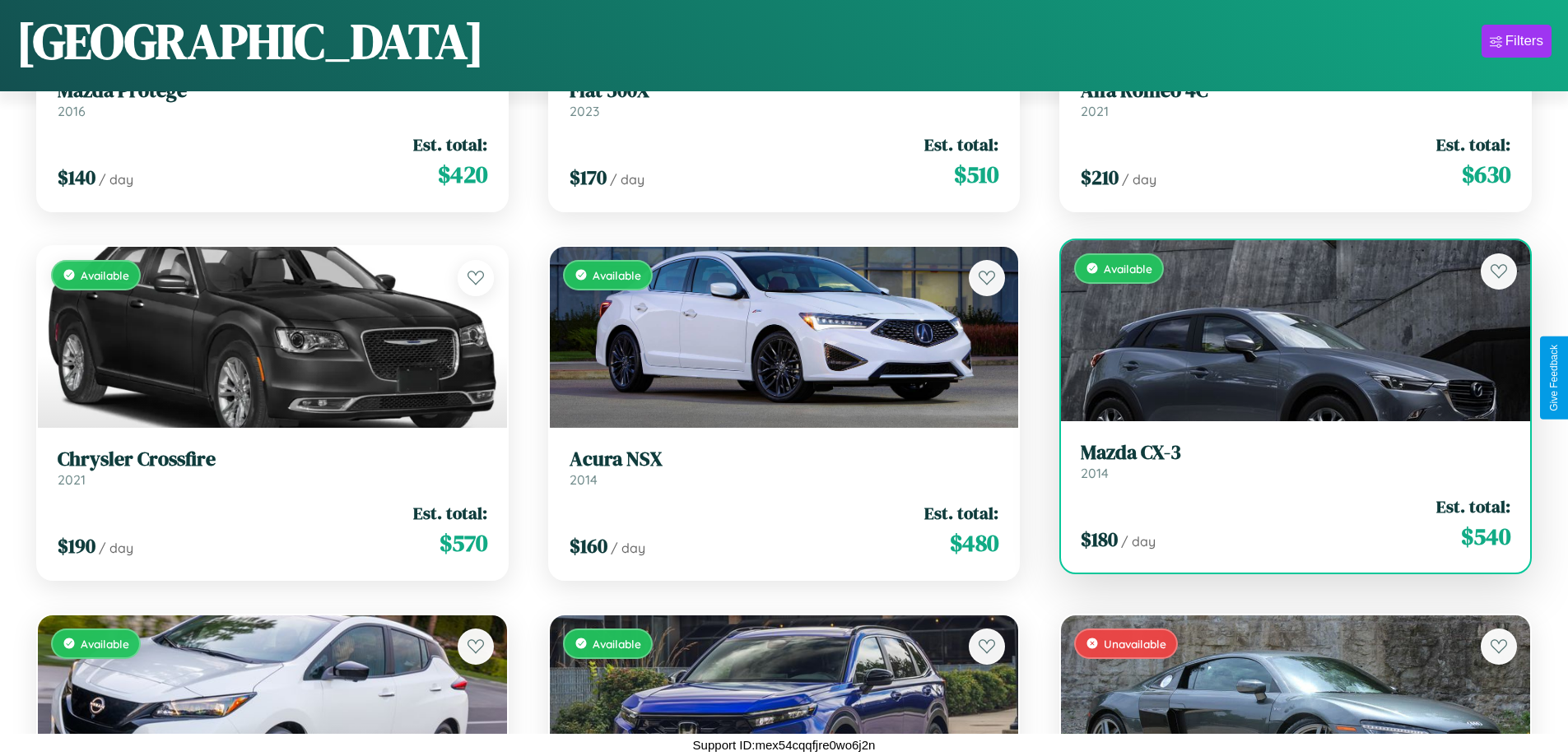
click at [1285, 467] on link "Mazda CX-3 2014" at bounding box center [1295, 461] width 429 height 40
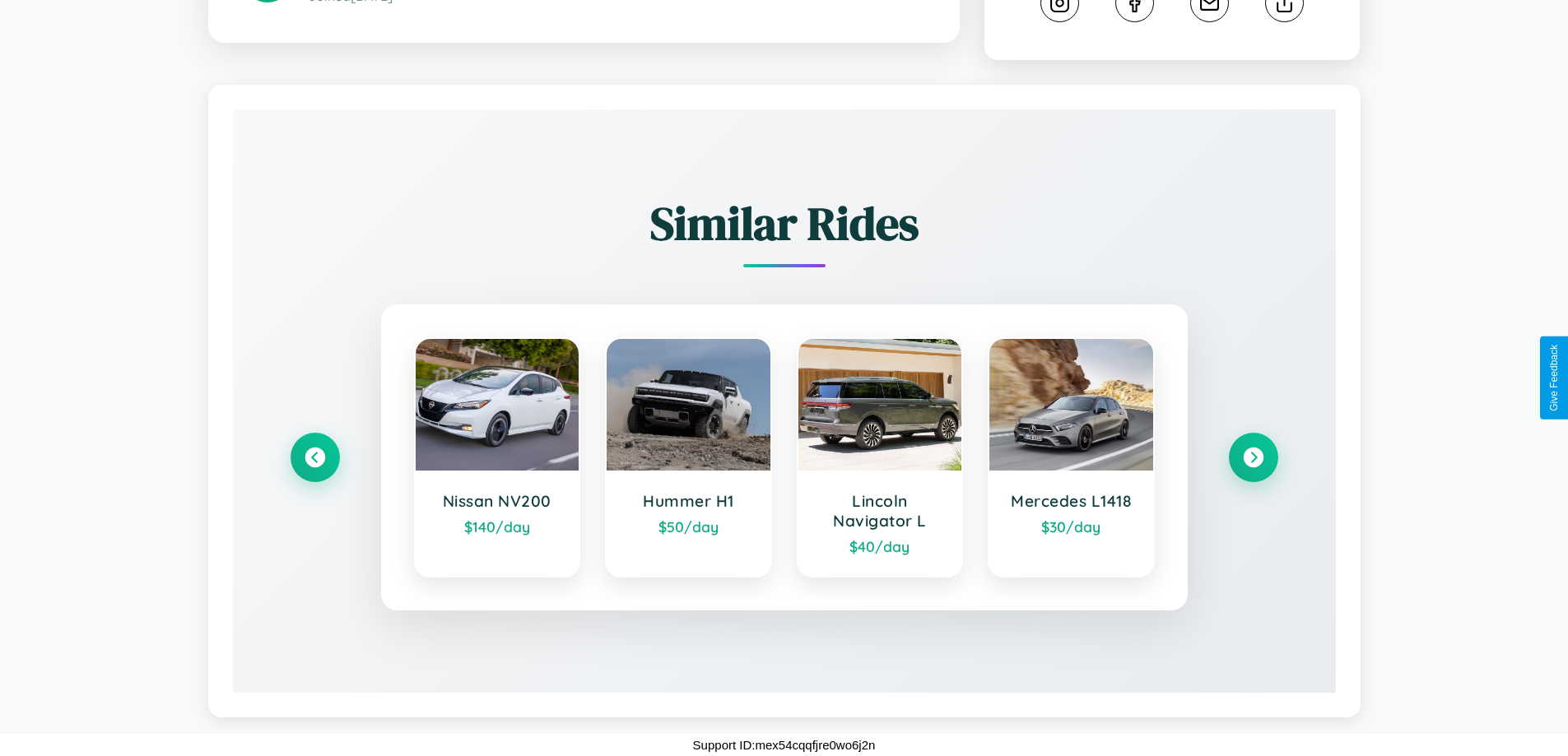
scroll to position [994, 0]
click at [1252, 456] on icon at bounding box center [1253, 458] width 22 height 22
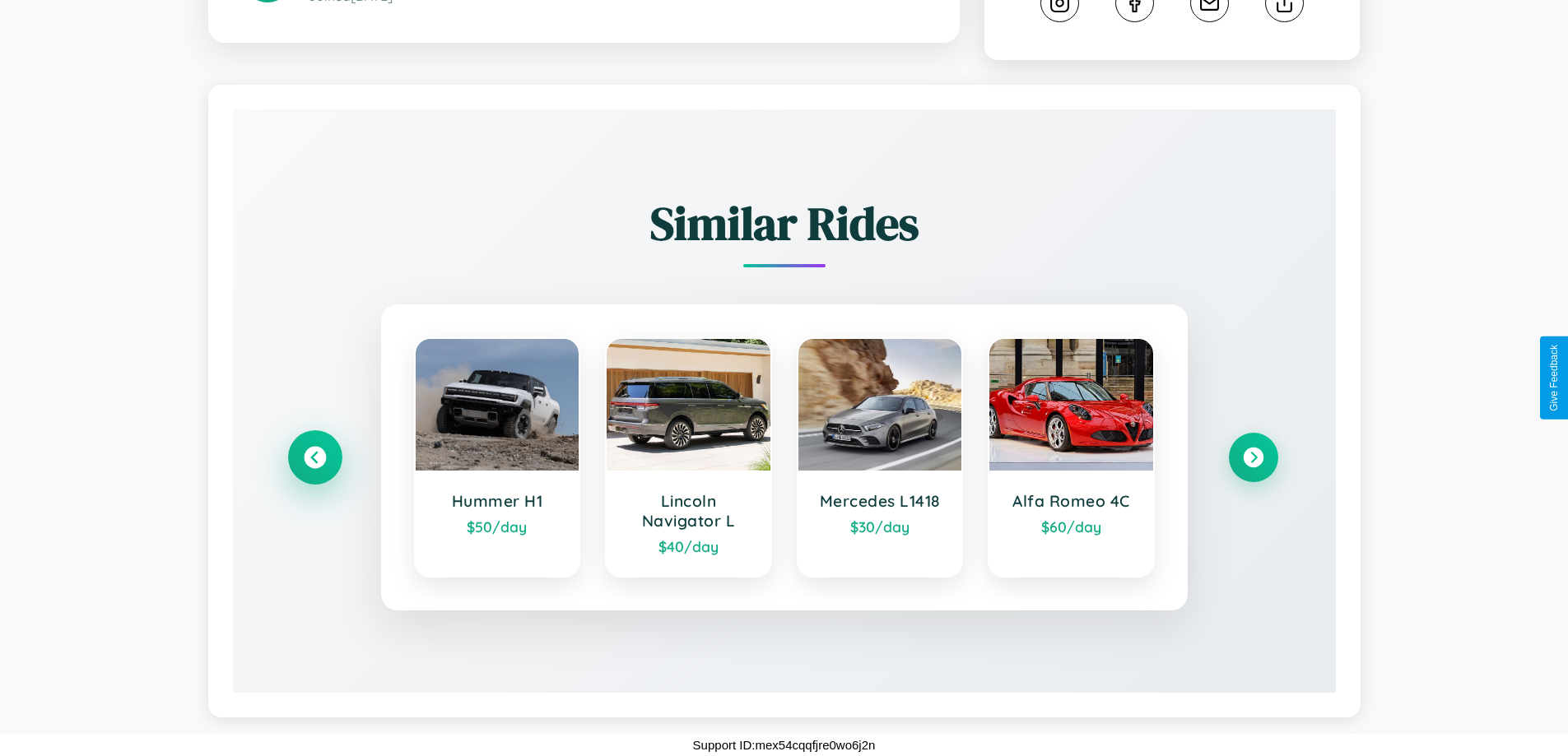
click at [315, 456] on icon at bounding box center [315, 458] width 22 height 22
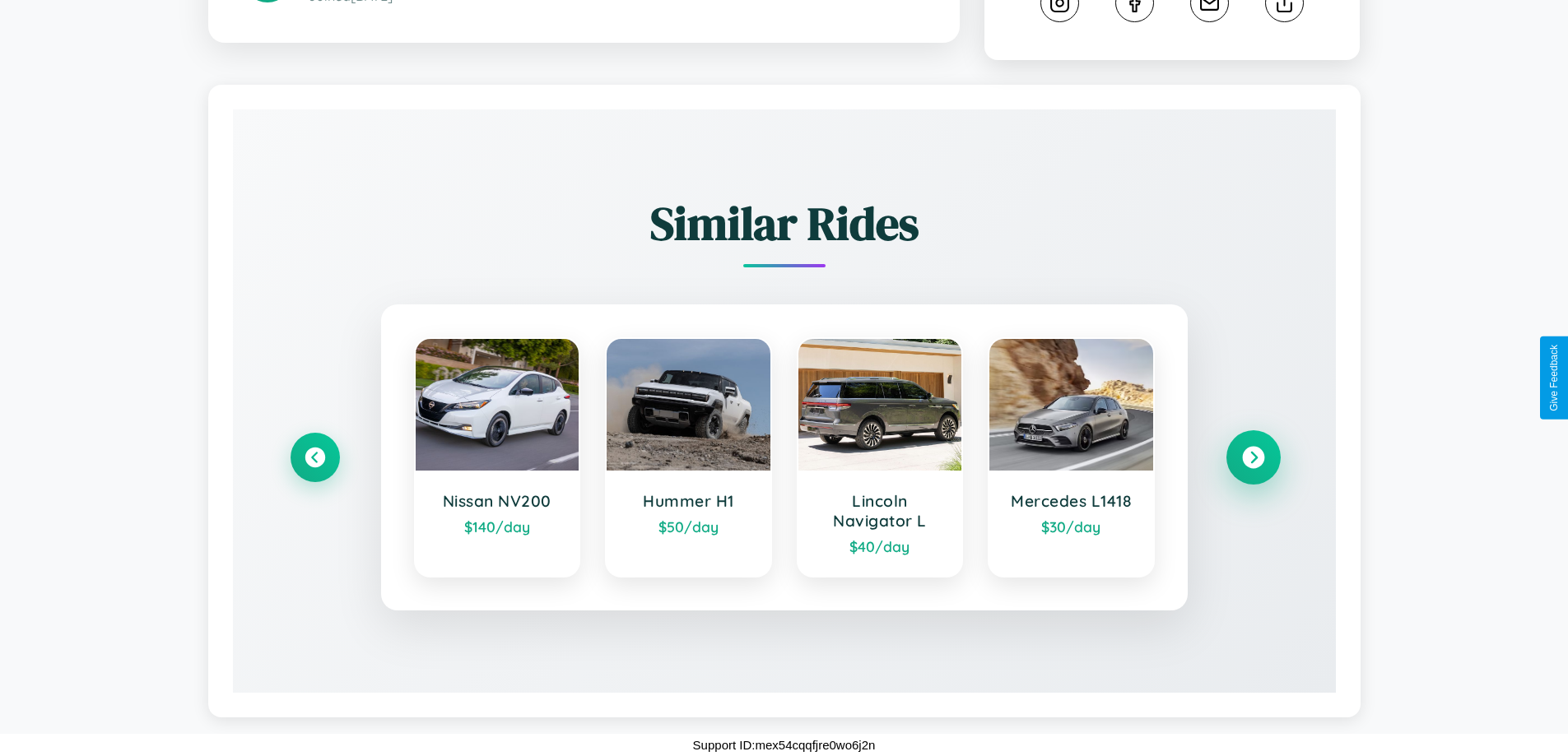
click at [1252, 456] on icon at bounding box center [1253, 458] width 22 height 22
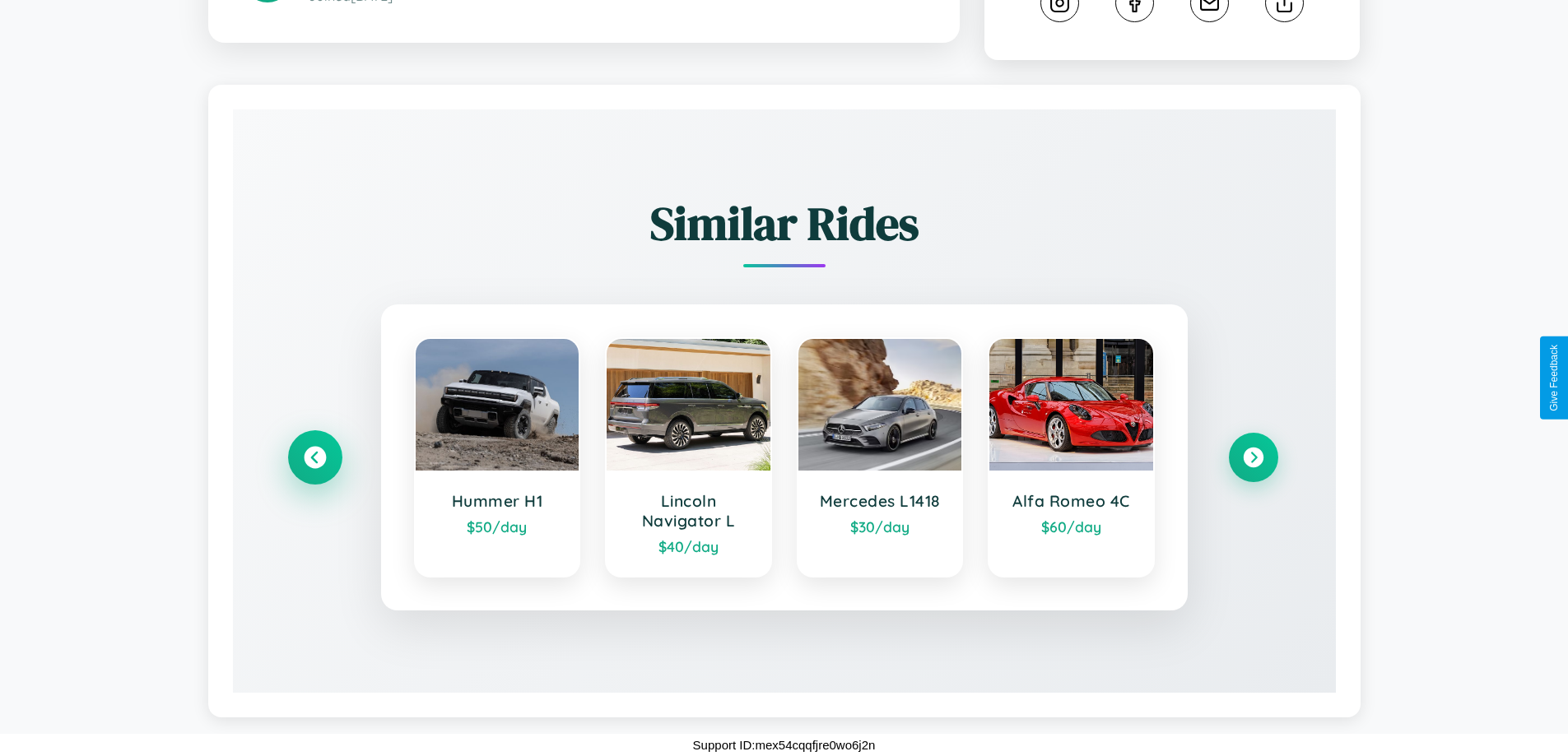
click at [315, 456] on icon at bounding box center [315, 458] width 22 height 22
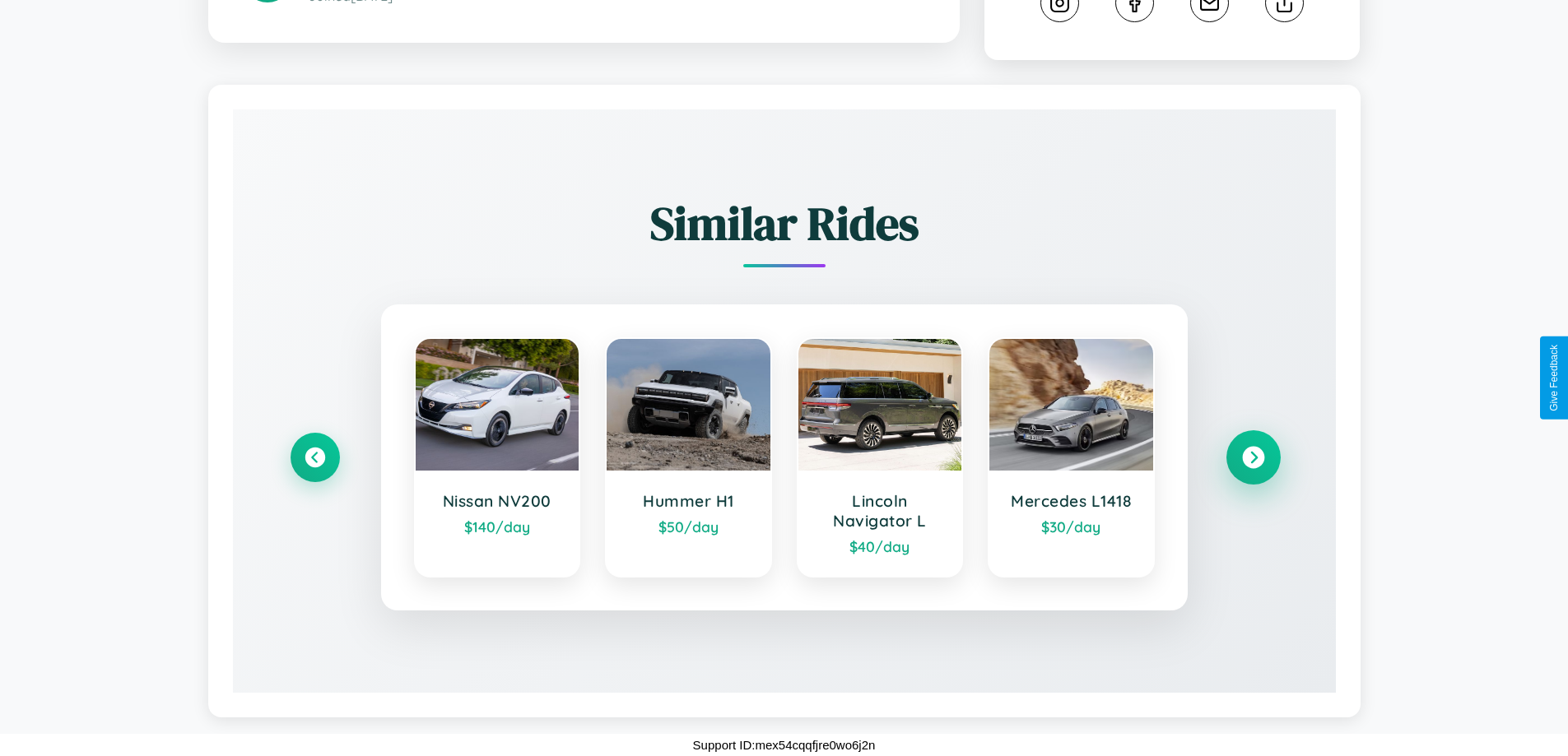
click at [1252, 456] on icon at bounding box center [1253, 458] width 22 height 22
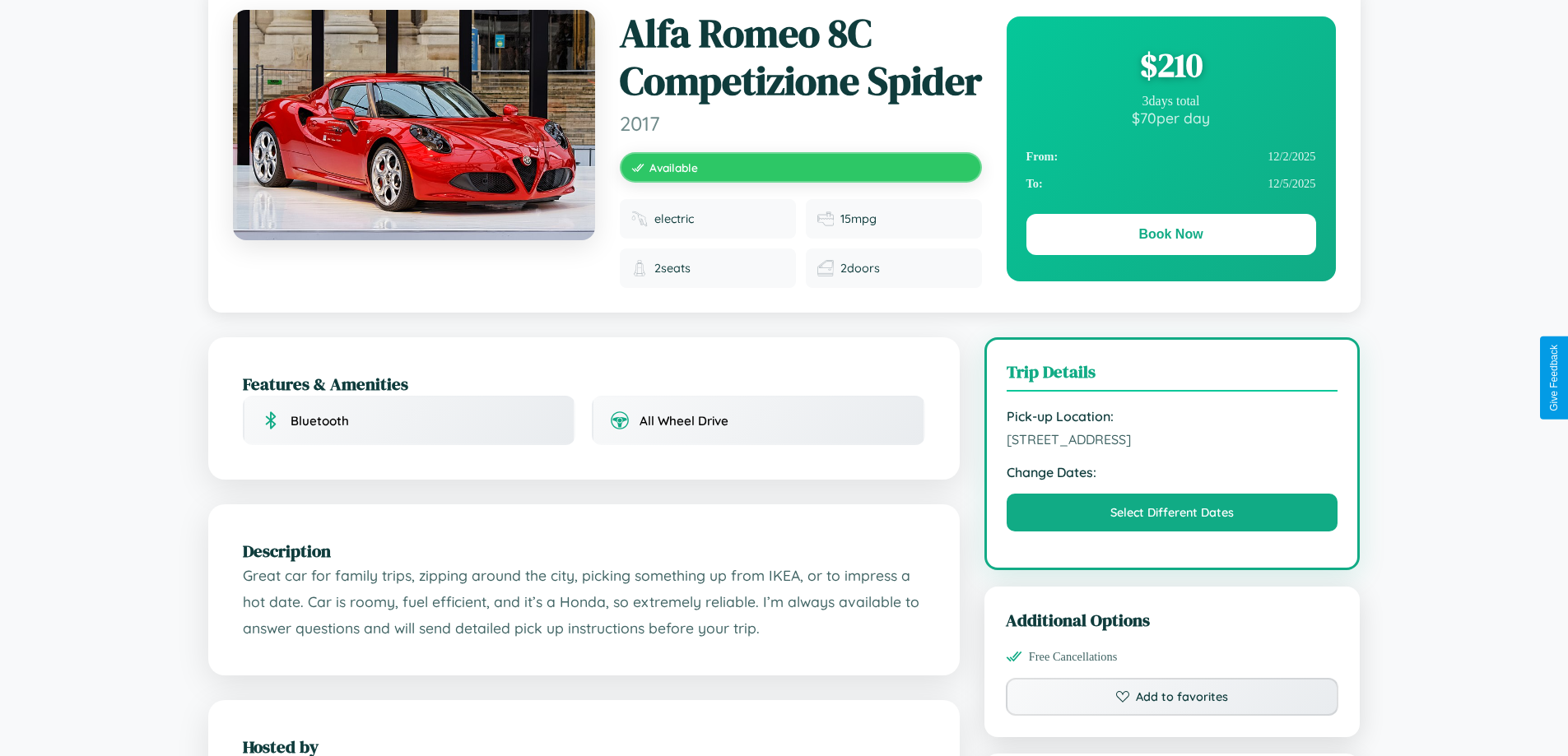
scroll to position [31, 0]
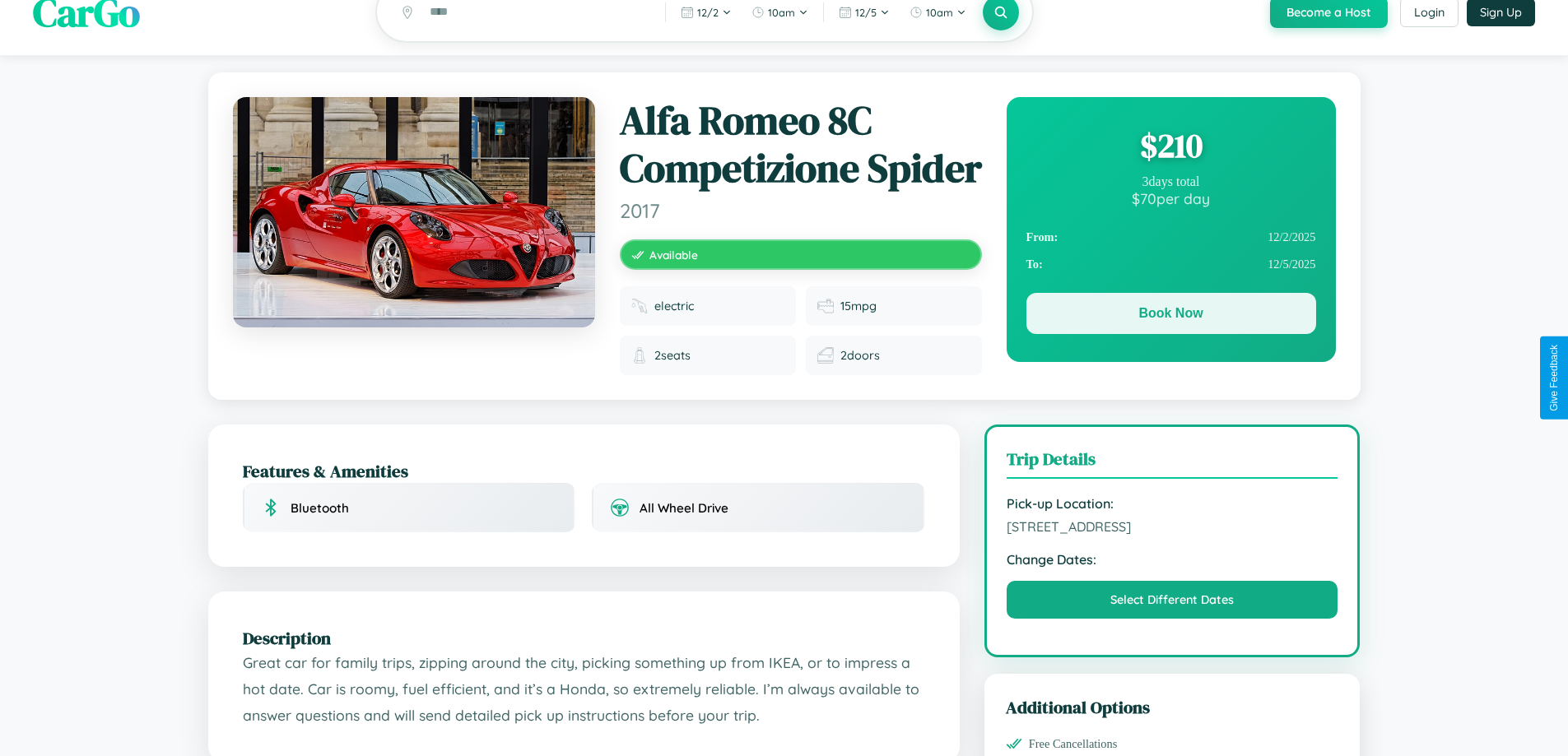
click at [1171, 317] on button "Book Now" at bounding box center [1172, 313] width 290 height 41
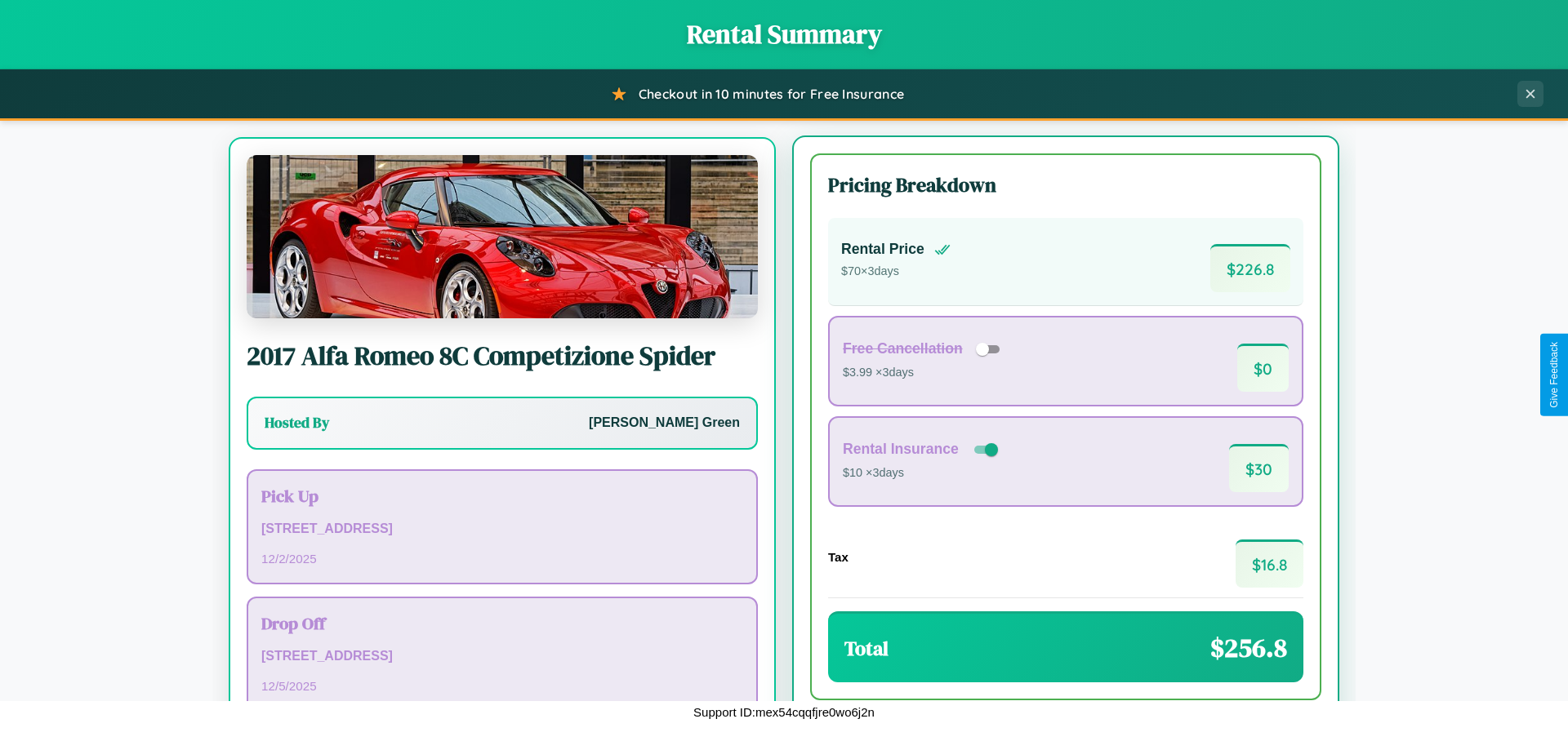
scroll to position [76, 0]
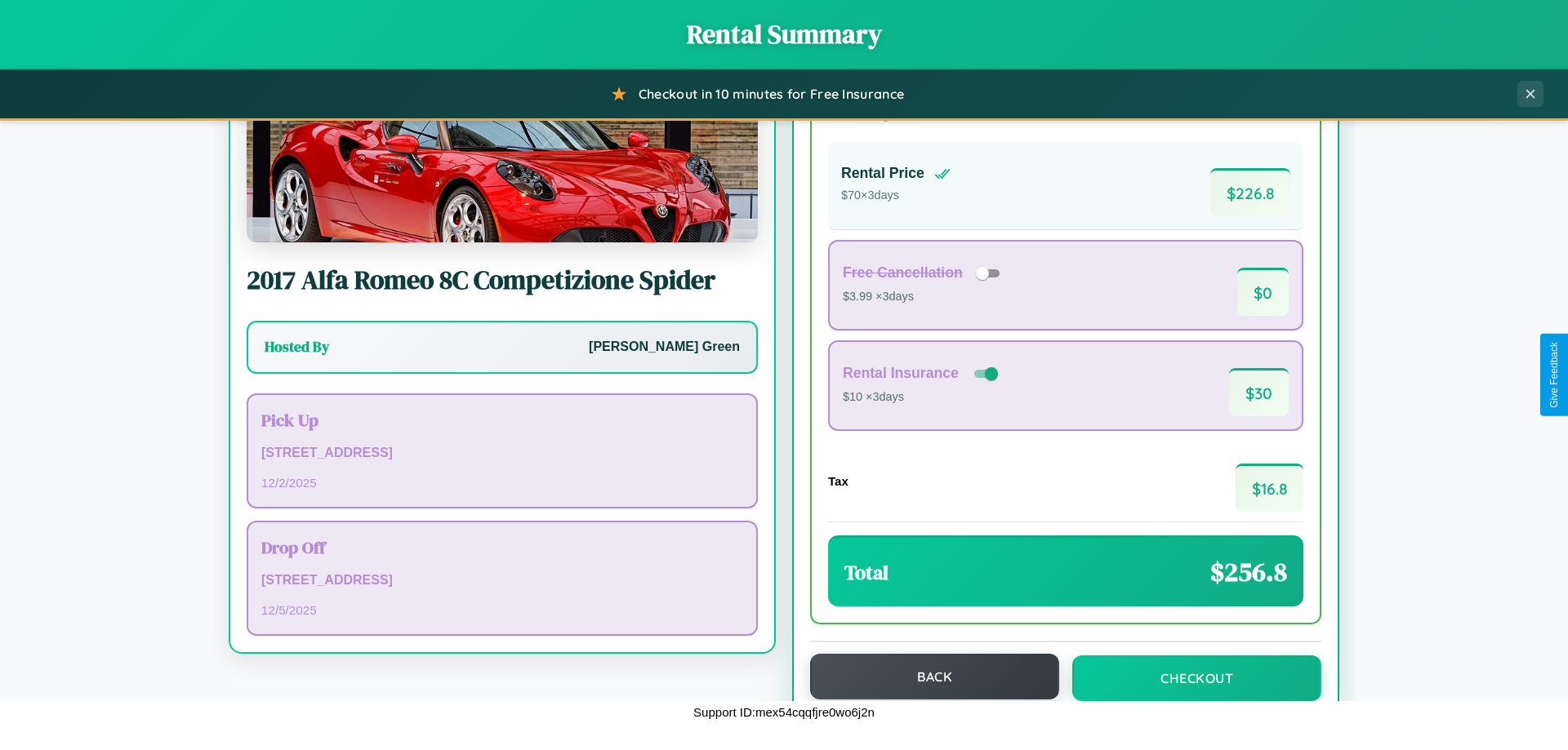
click at [927, 677] on button "Back" at bounding box center [935, 677] width 249 height 46
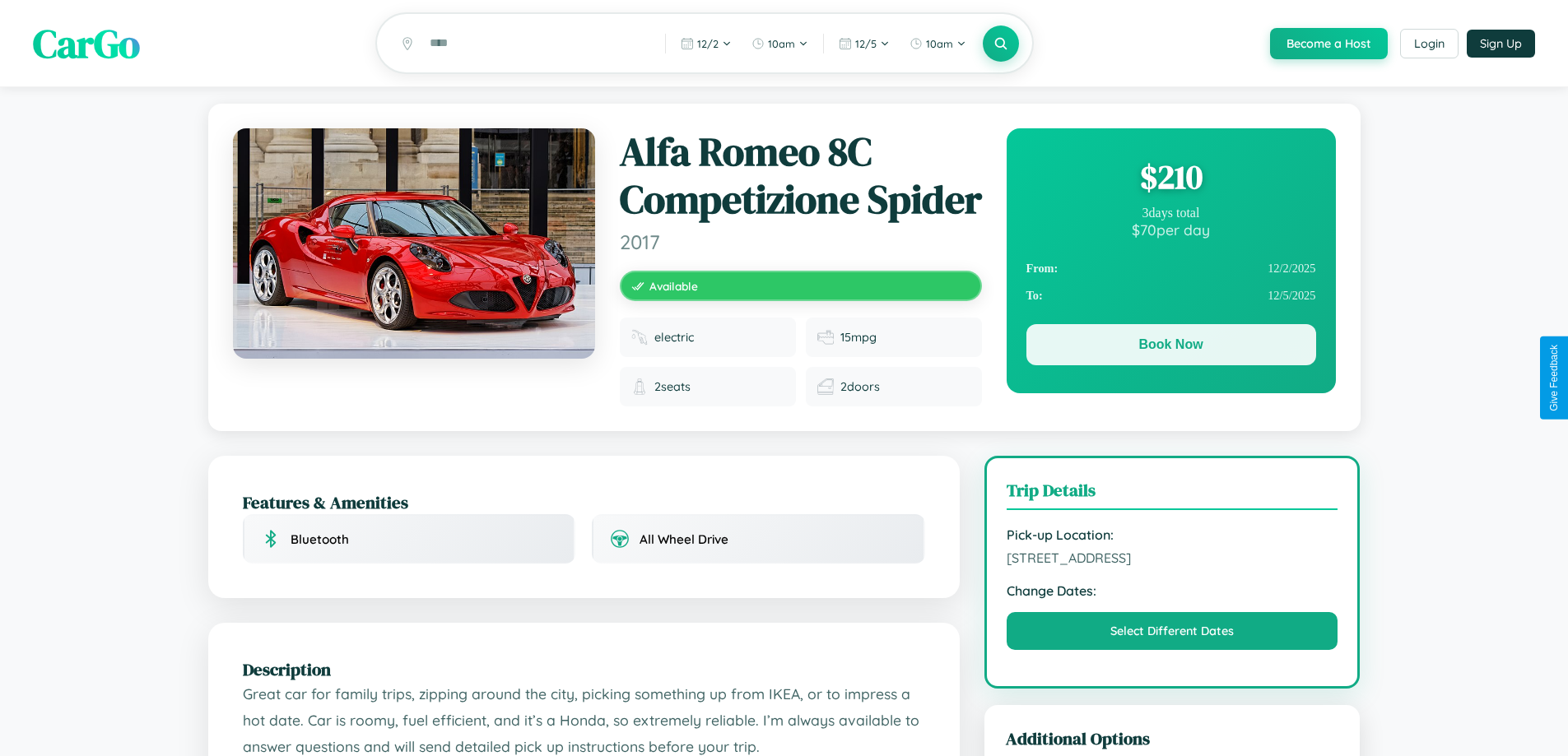
click at [1171, 348] on button "Book Now" at bounding box center [1172, 345] width 290 height 41
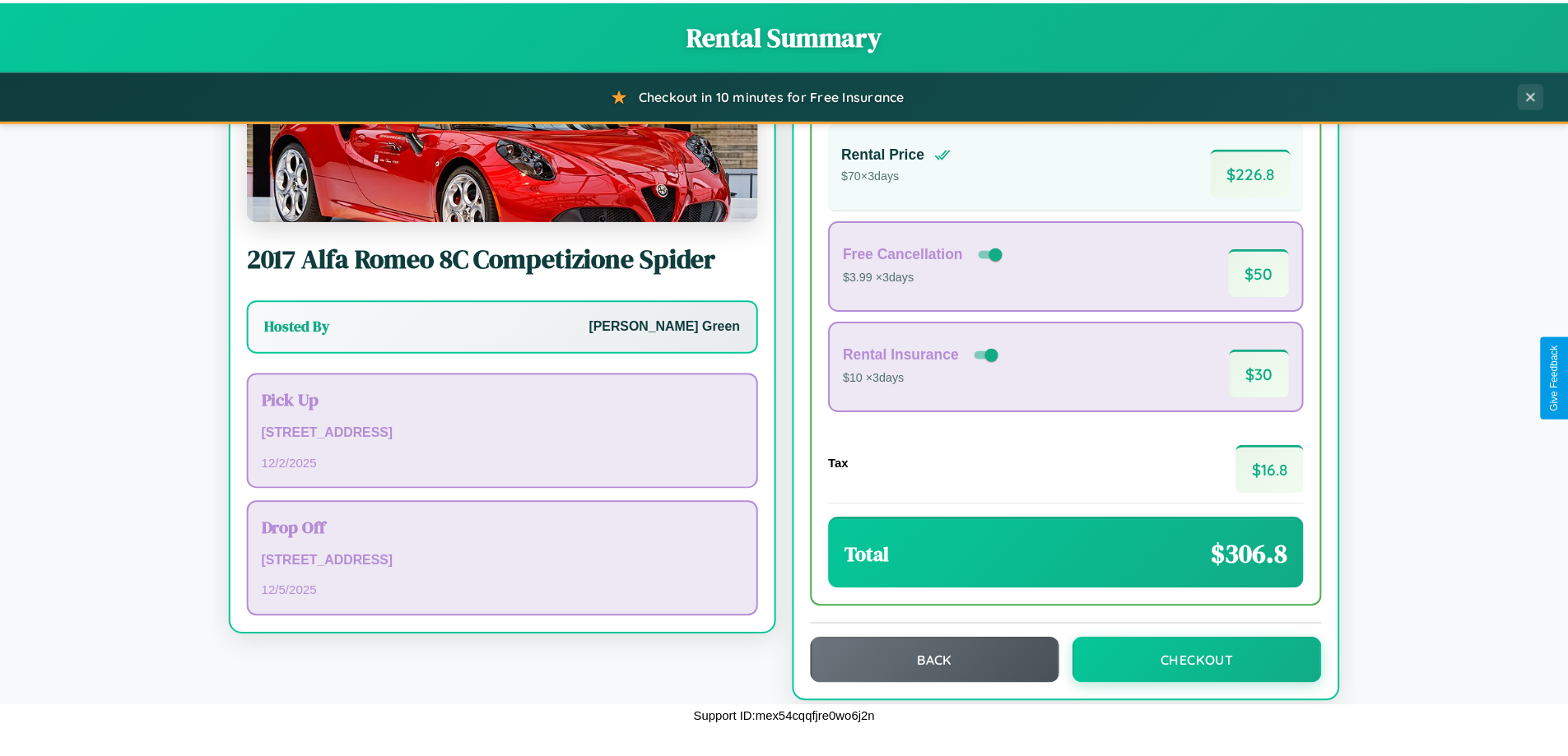
scroll to position [113, 0]
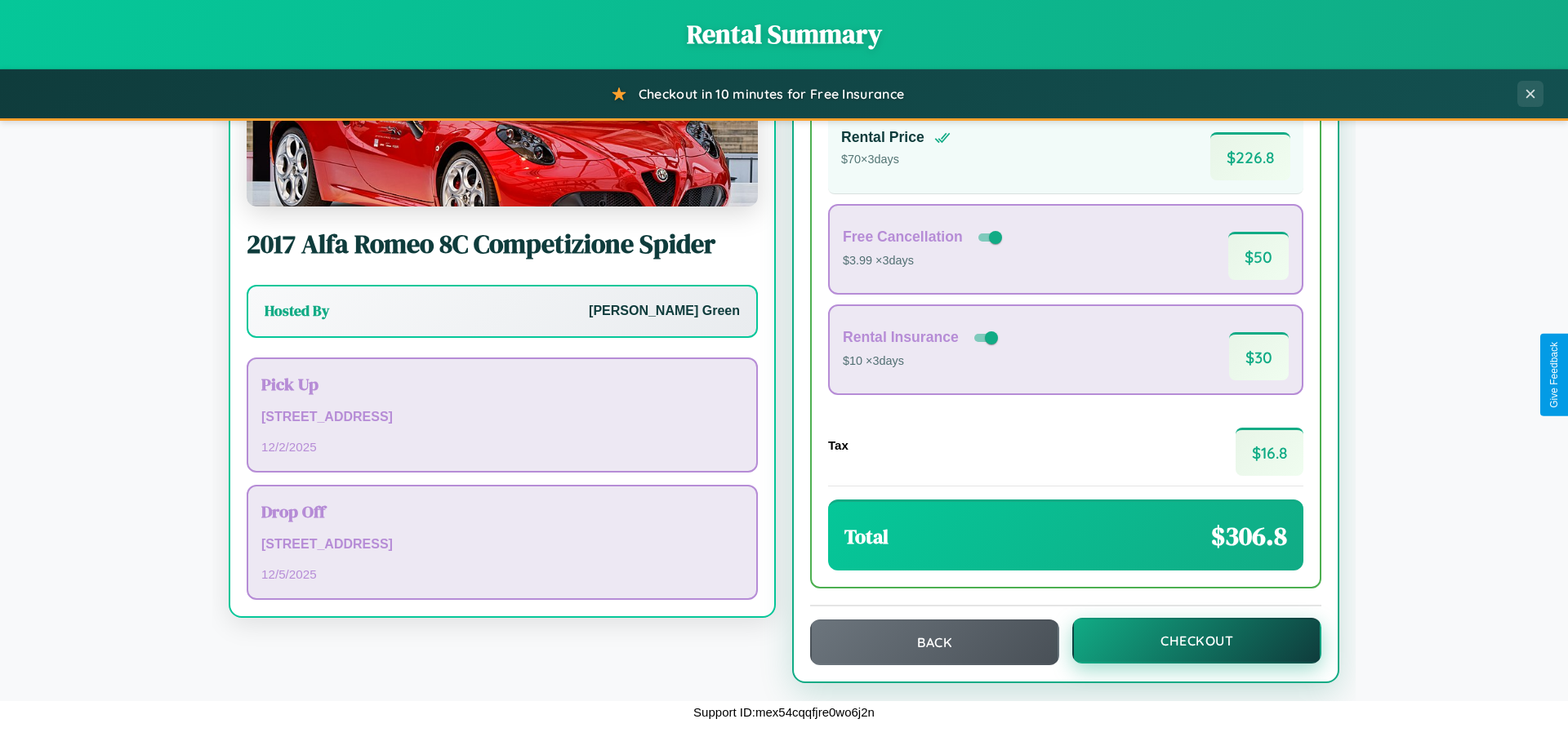
click at [1186, 641] on button "Checkout" at bounding box center [1196, 641] width 249 height 46
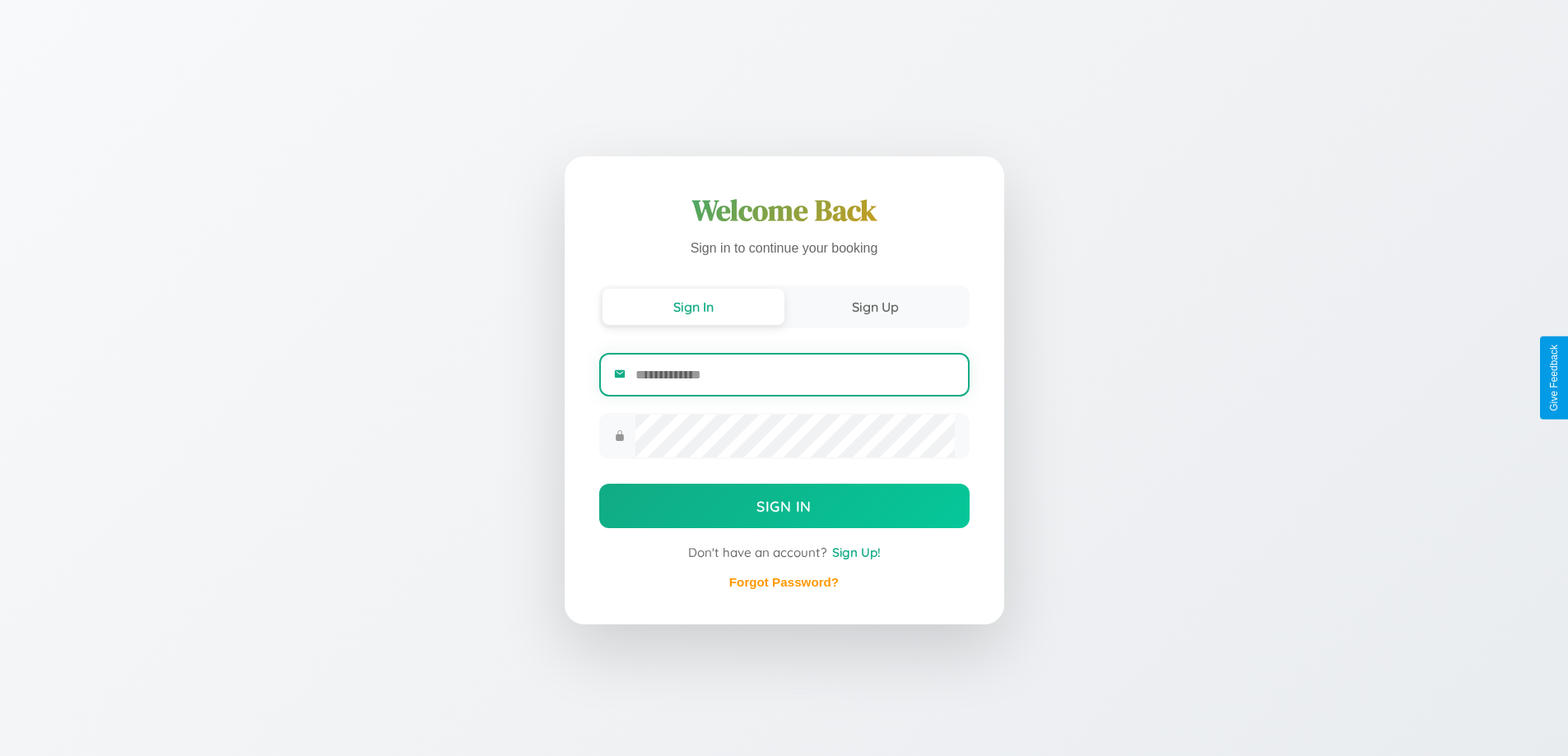
click at [794, 375] on input "email" at bounding box center [794, 375] width 319 height 40
type input "**********"
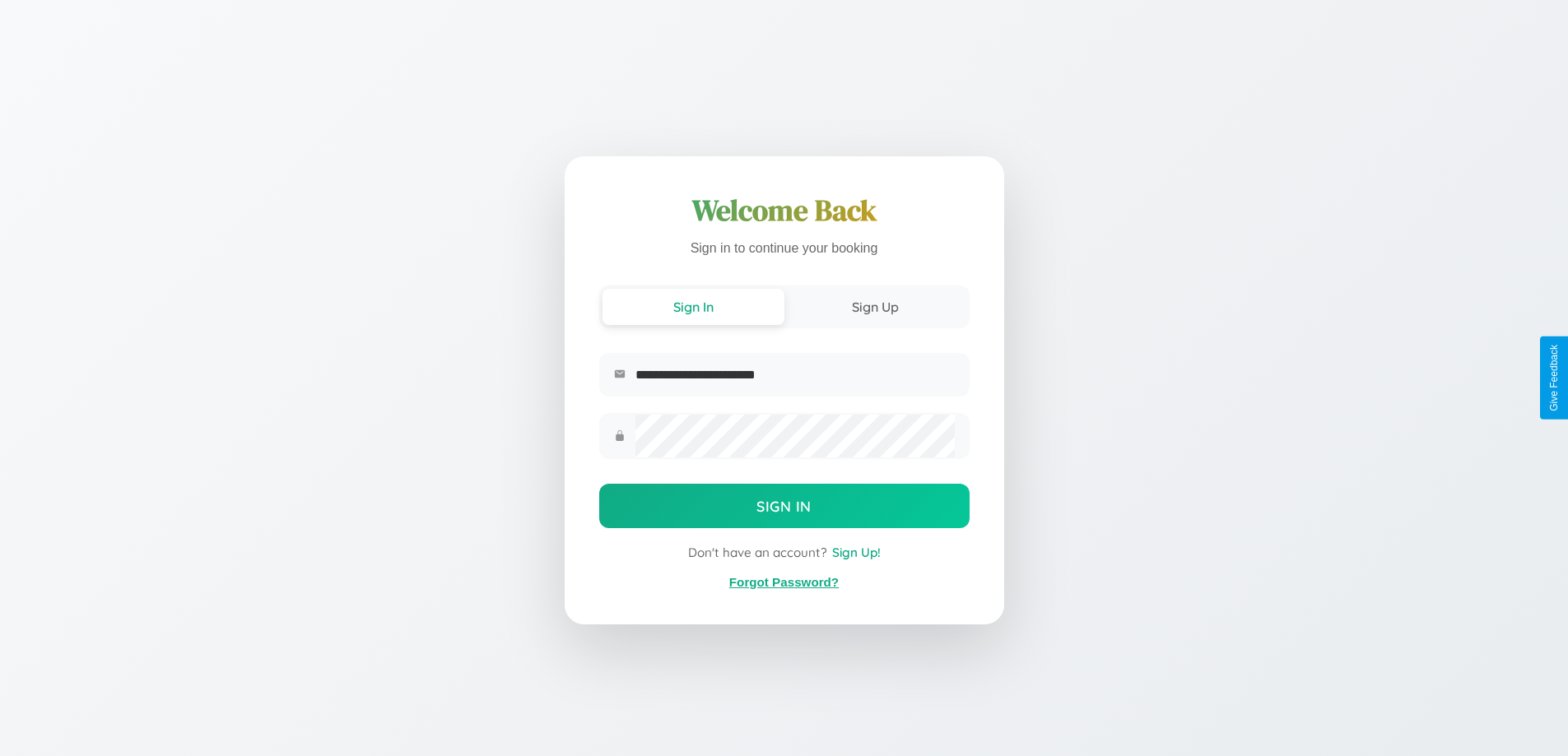
click at [784, 583] on link "Forgot Password?" at bounding box center [784, 582] width 110 height 14
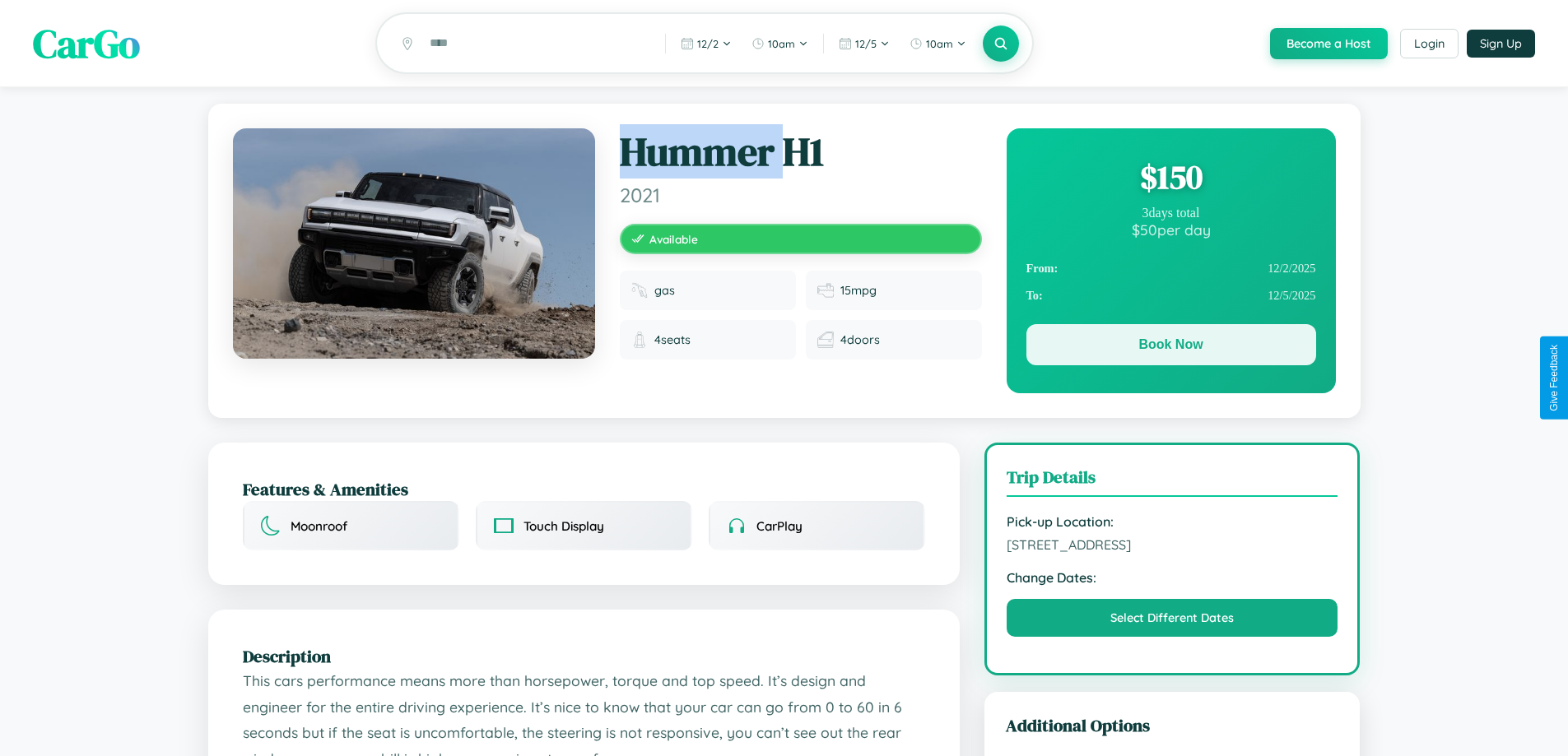
click at [1171, 348] on button "Book Now" at bounding box center [1172, 345] width 290 height 41
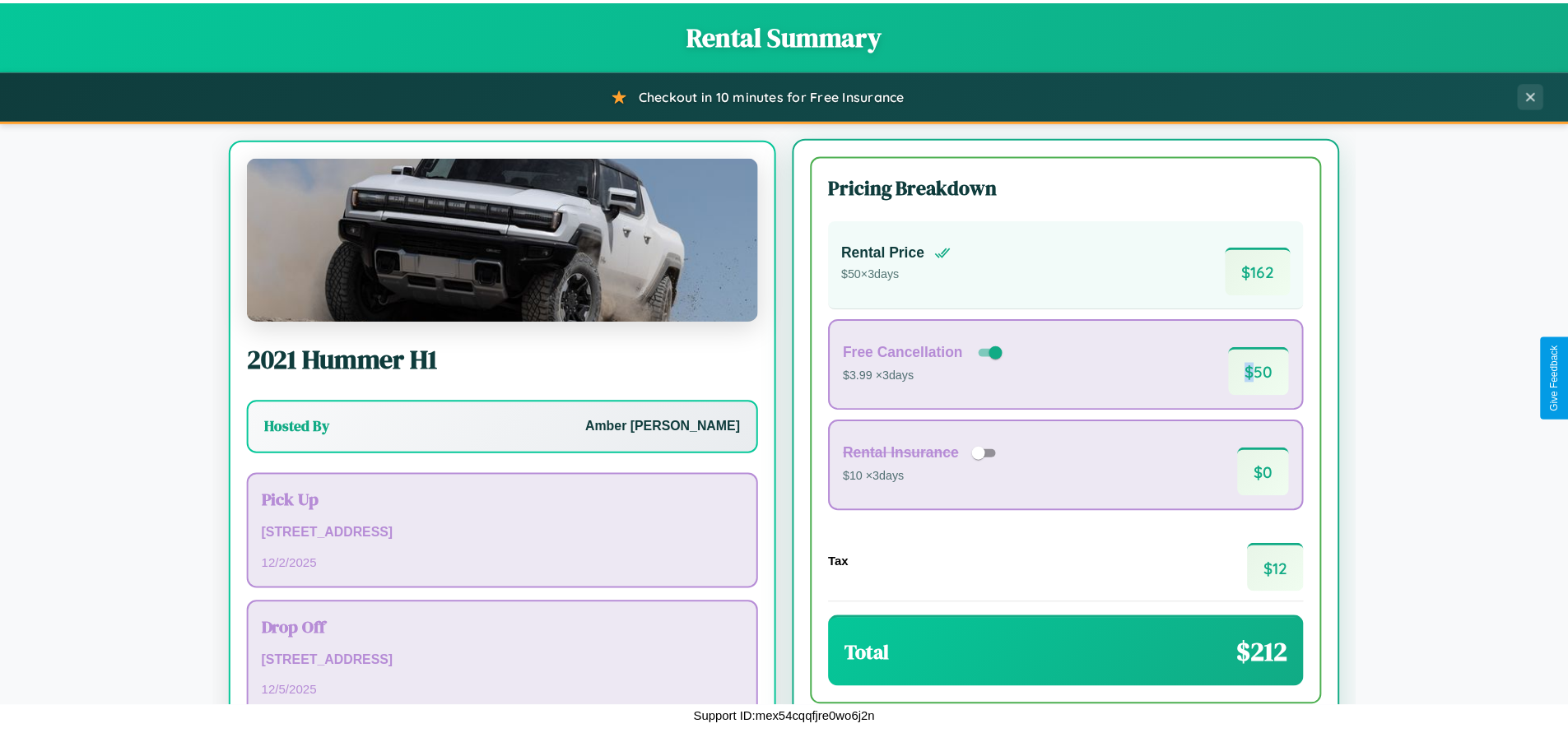
scroll to position [77, 0]
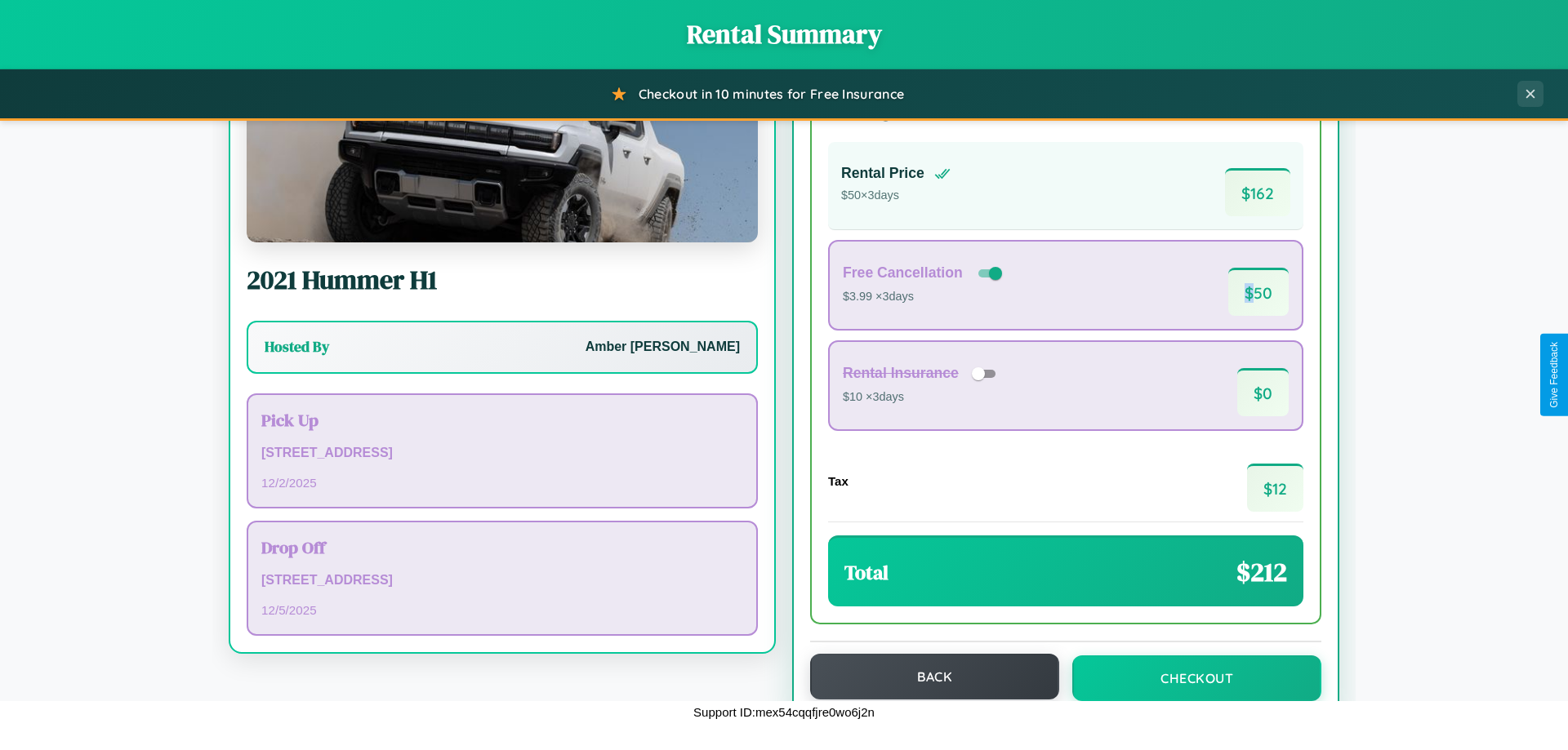
click at [927, 677] on button "Back" at bounding box center [935, 677] width 249 height 46
